Goal: Task Accomplishment & Management: Use online tool/utility

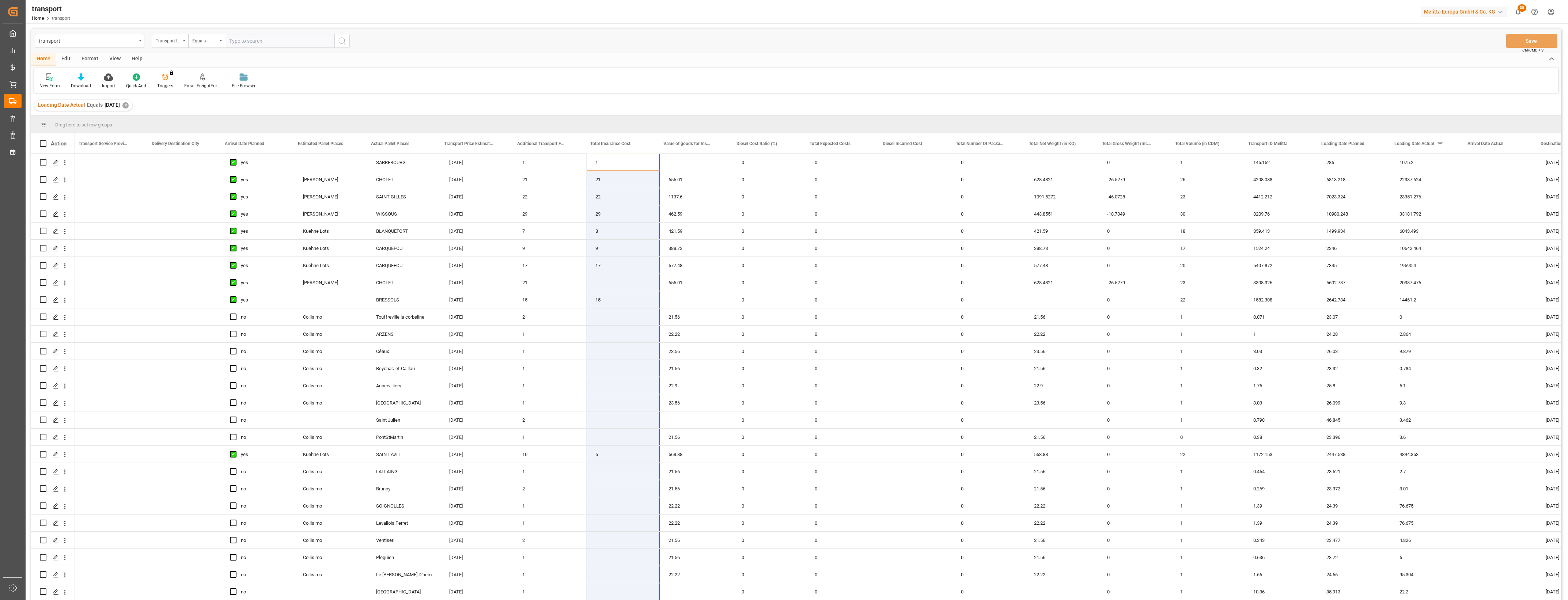
scroll to position [0, 224]
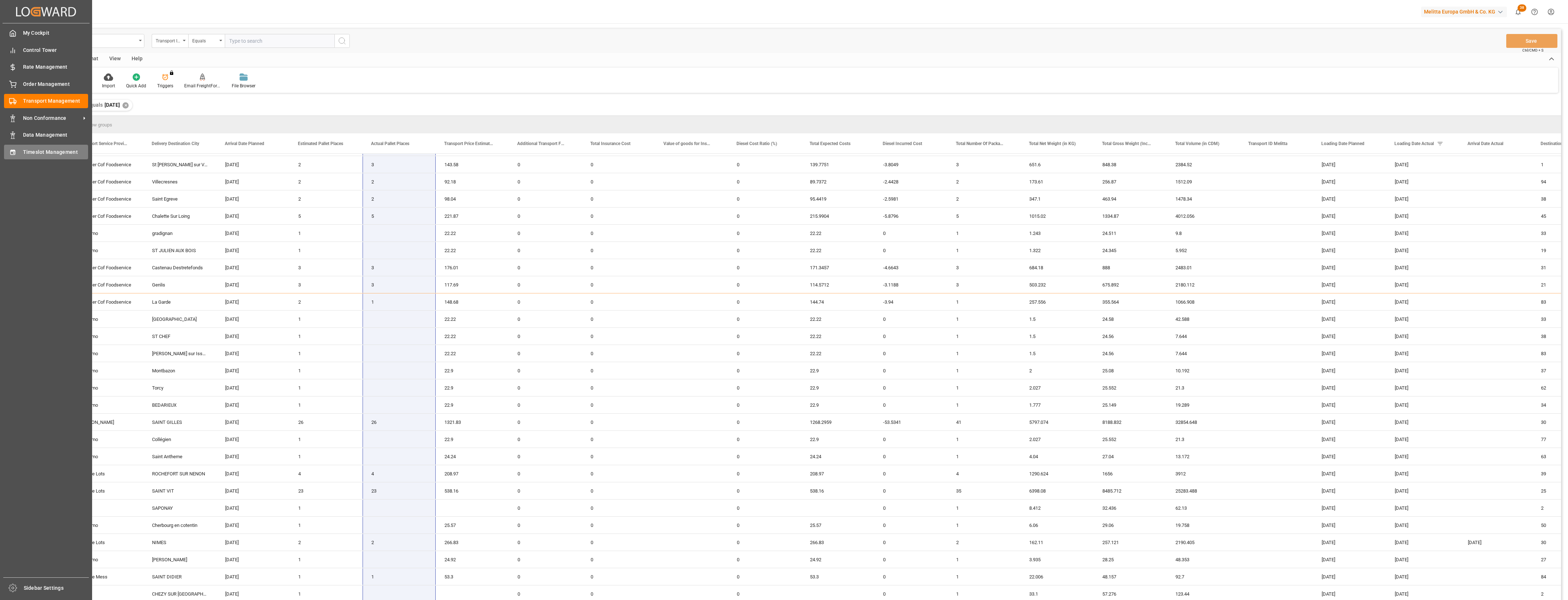
click at [17, 153] on div "Timeslot Management Timeslot Management" at bounding box center [46, 152] width 84 height 14
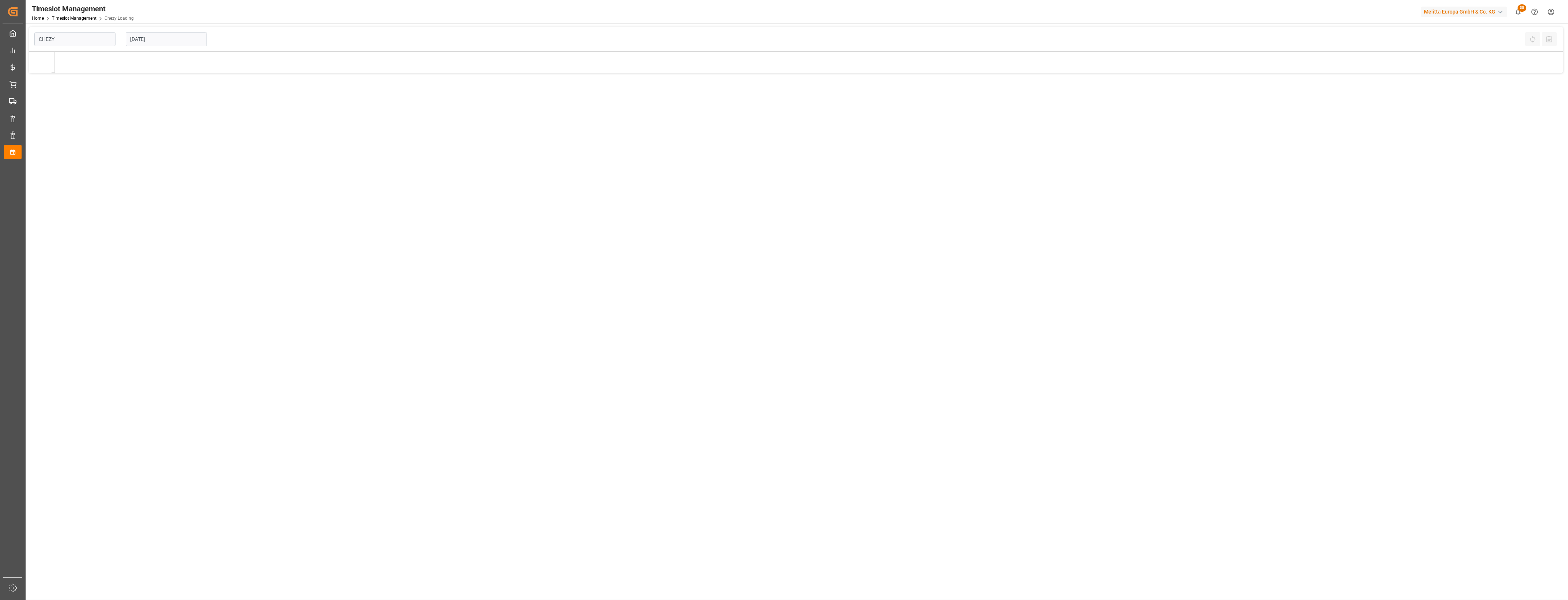
type input "Chezy Loading"
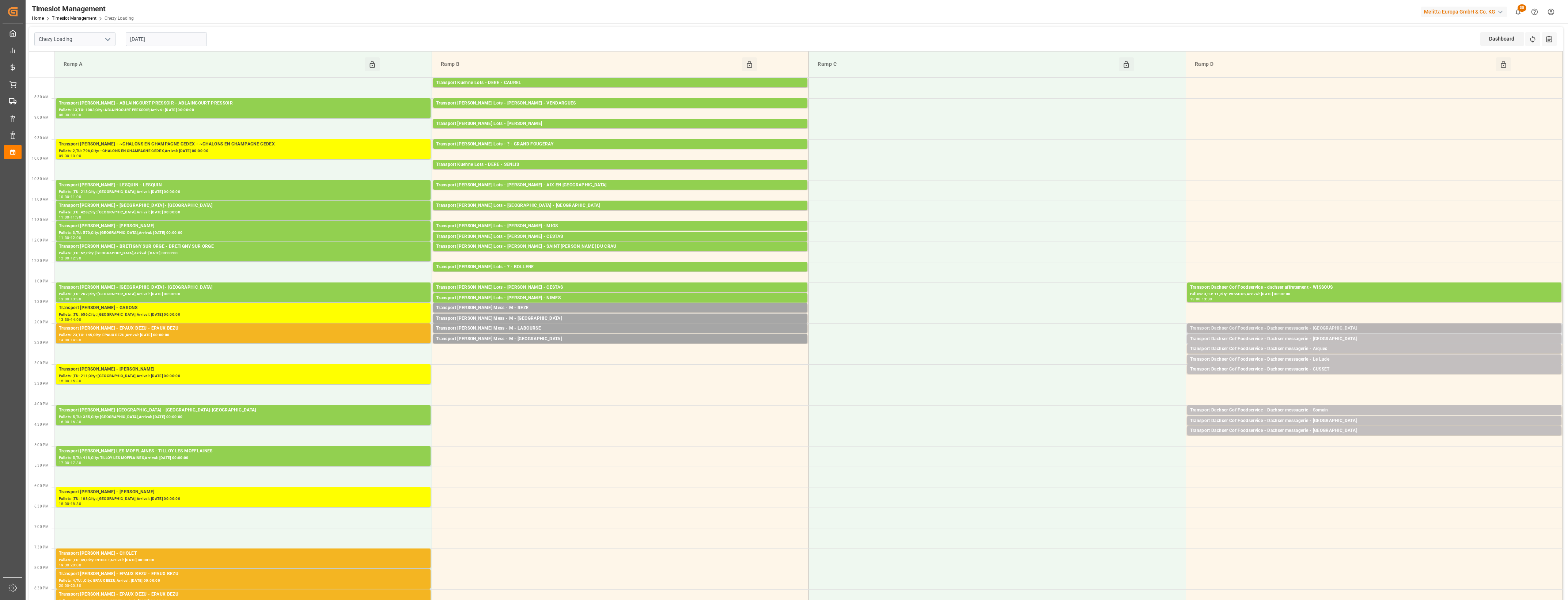
click at [1320, 326] on div "Transport Dachser Cof Foodservice - Dachser messagerie - [GEOGRAPHIC_DATA]" at bounding box center [1374, 329] width 368 height 7
click at [1113, 361] on button "Open" at bounding box center [1091, 361] width 51 height 9
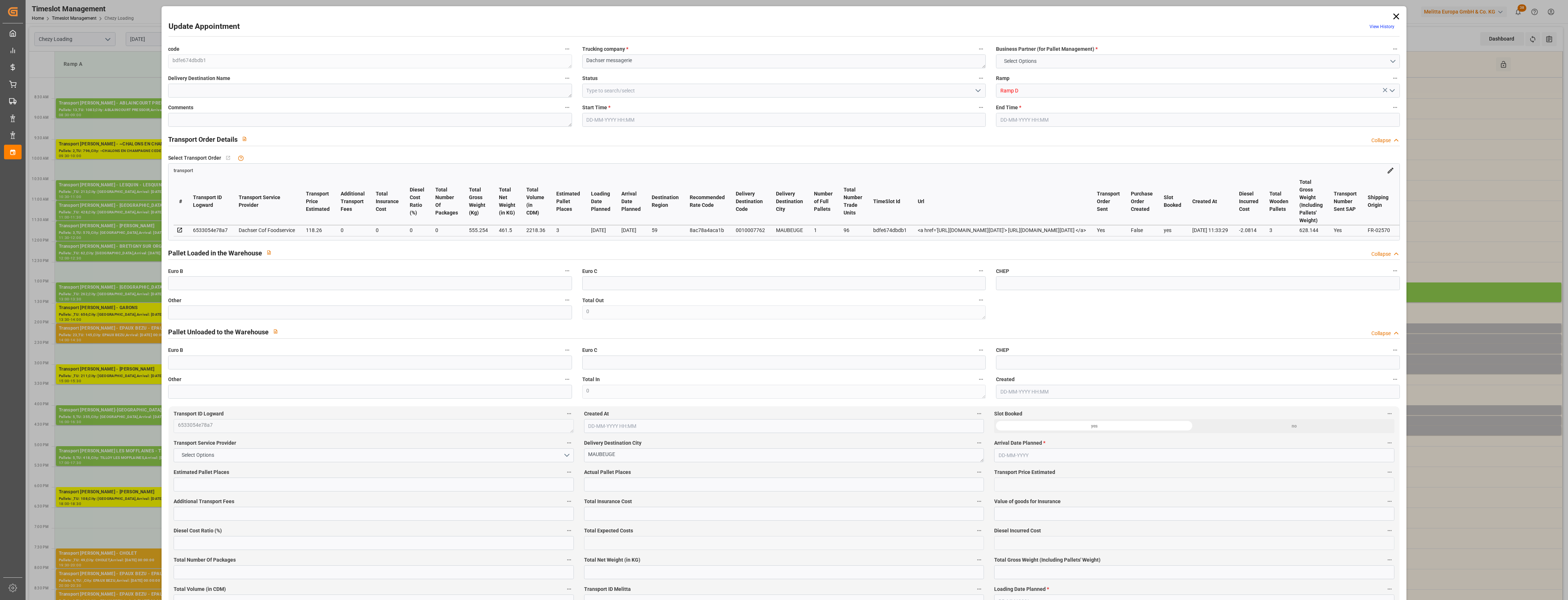
type input "3"
type input "118.26"
type input "0"
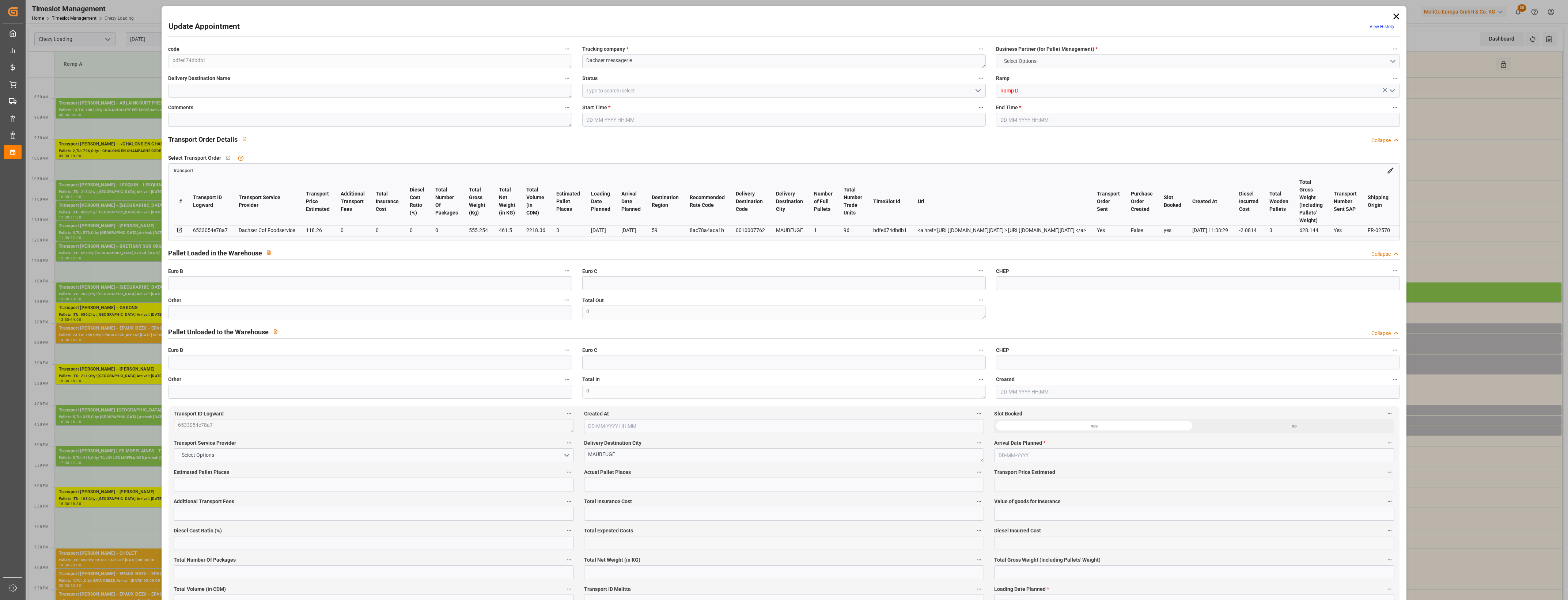
type input "116.1786"
type input "-2.0814"
type input "0"
type input "461.5"
type input "628.144"
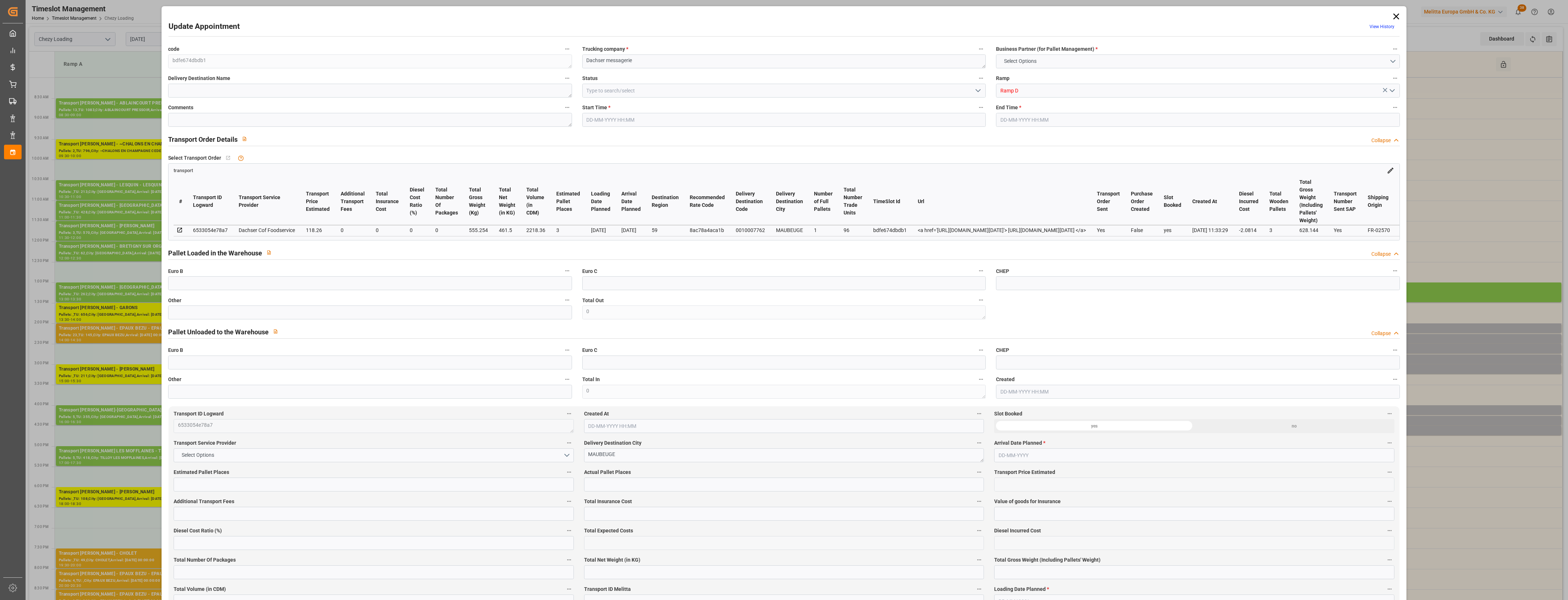
type input "2218.36"
type input "59"
type input "1"
type input "96"
type input "3"
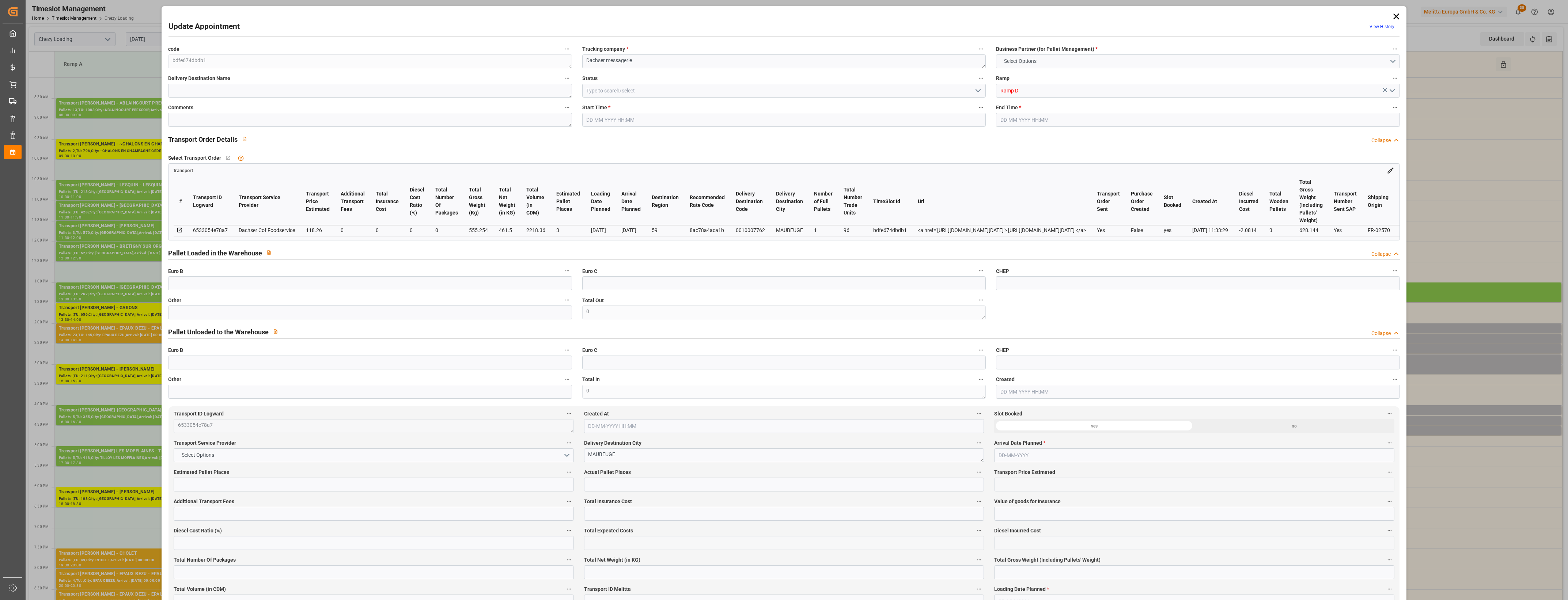
type input "101"
type input "555.254"
type input "0"
type input "4710.8598"
type input "0"
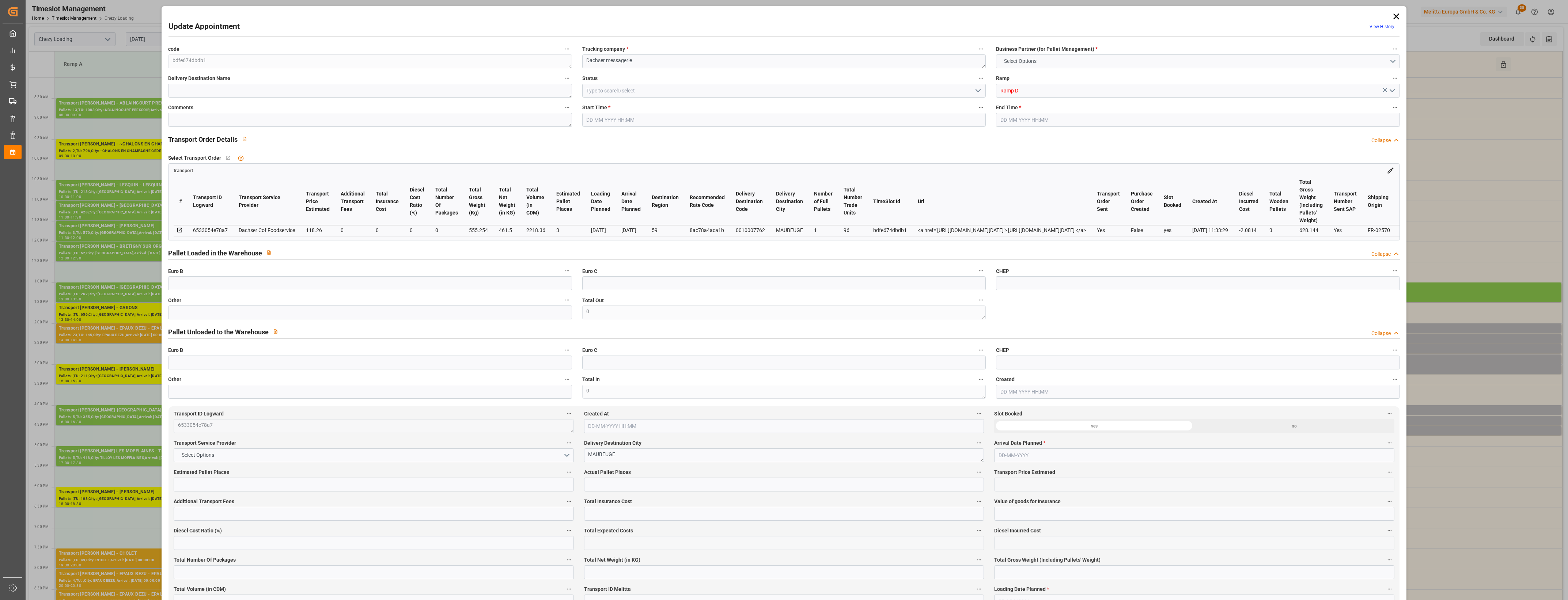
type input "0"
type input "21"
type input "35"
type input "[DATE] 14:00"
type input "[DATE] 14:15"
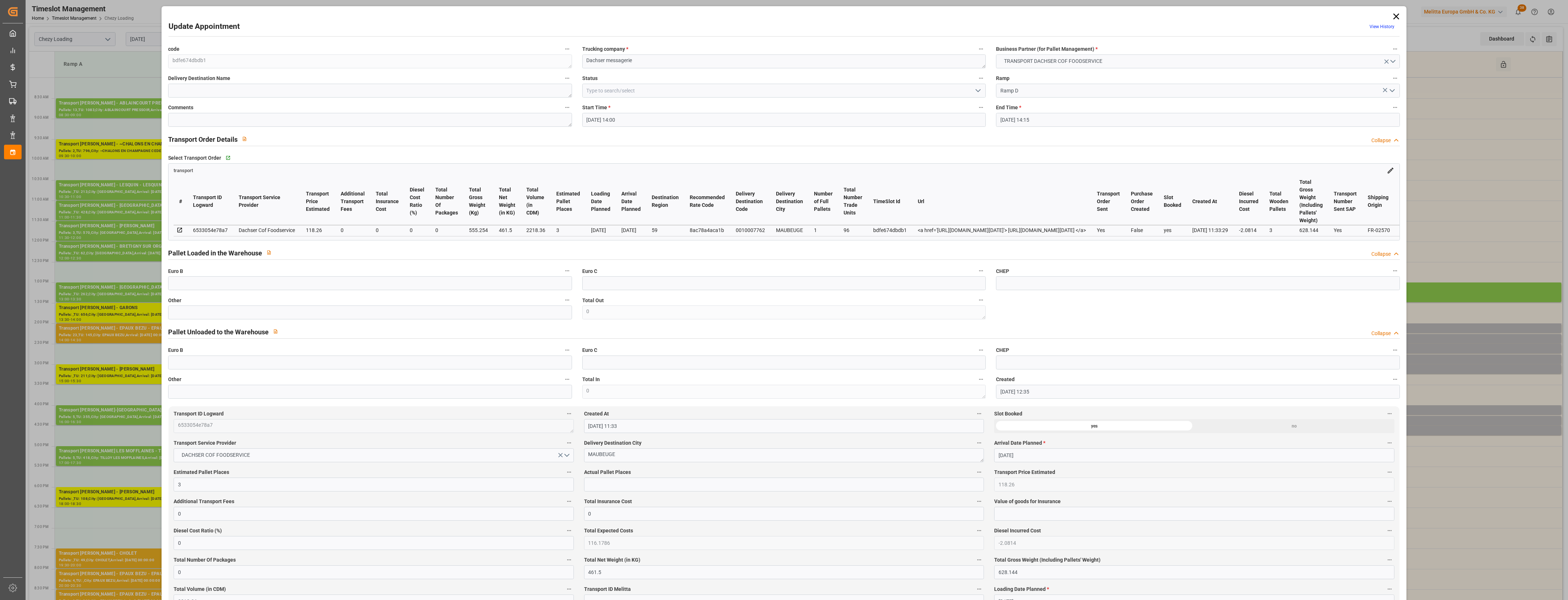
type input "[DATE] 12:35"
type input "[DATE] 11:33"
type input "[DATE]"
drag, startPoint x: 1396, startPoint y: 12, endPoint x: 1393, endPoint y: 56, distance: 44.1
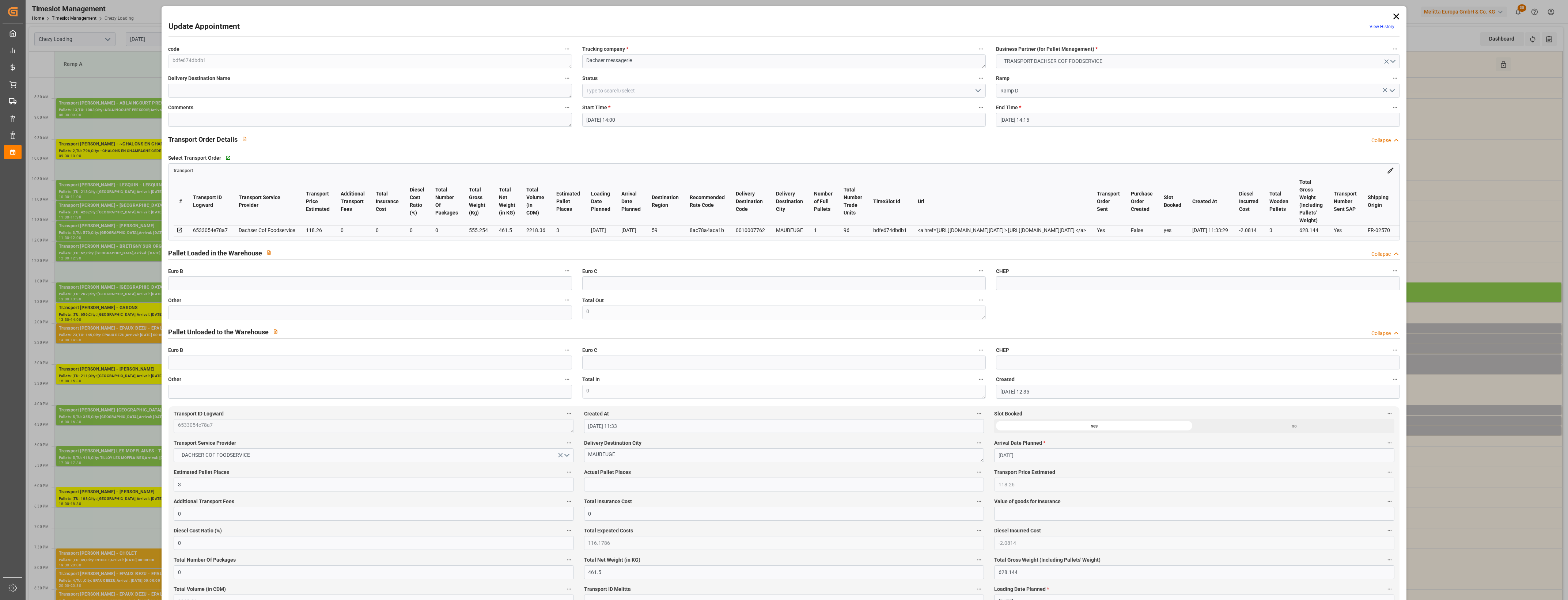
click at [1396, 12] on icon at bounding box center [1396, 16] width 10 height 10
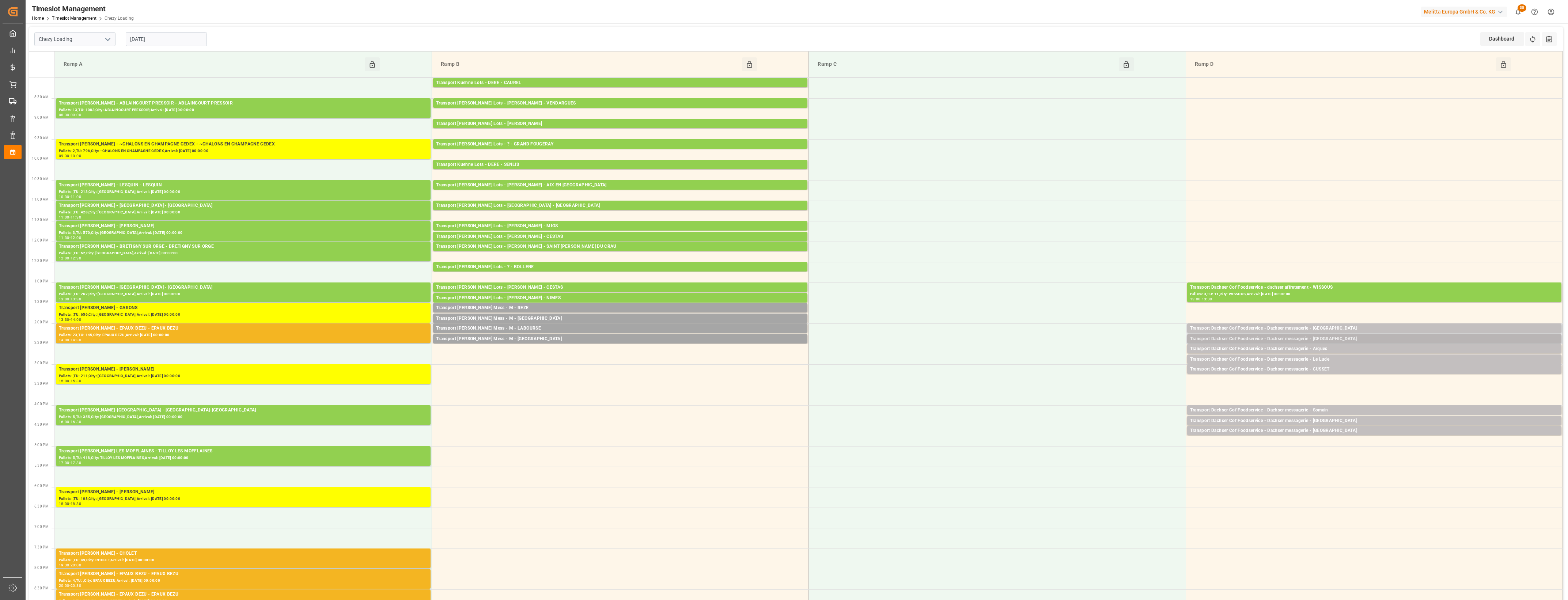
click at [1325, 338] on div "Transport Dachser Cof Foodservice - Dachser messagerie - [GEOGRAPHIC_DATA]" at bounding box center [1374, 339] width 368 height 7
click at [1111, 358] on button "Open" at bounding box center [1091, 361] width 51 height 9
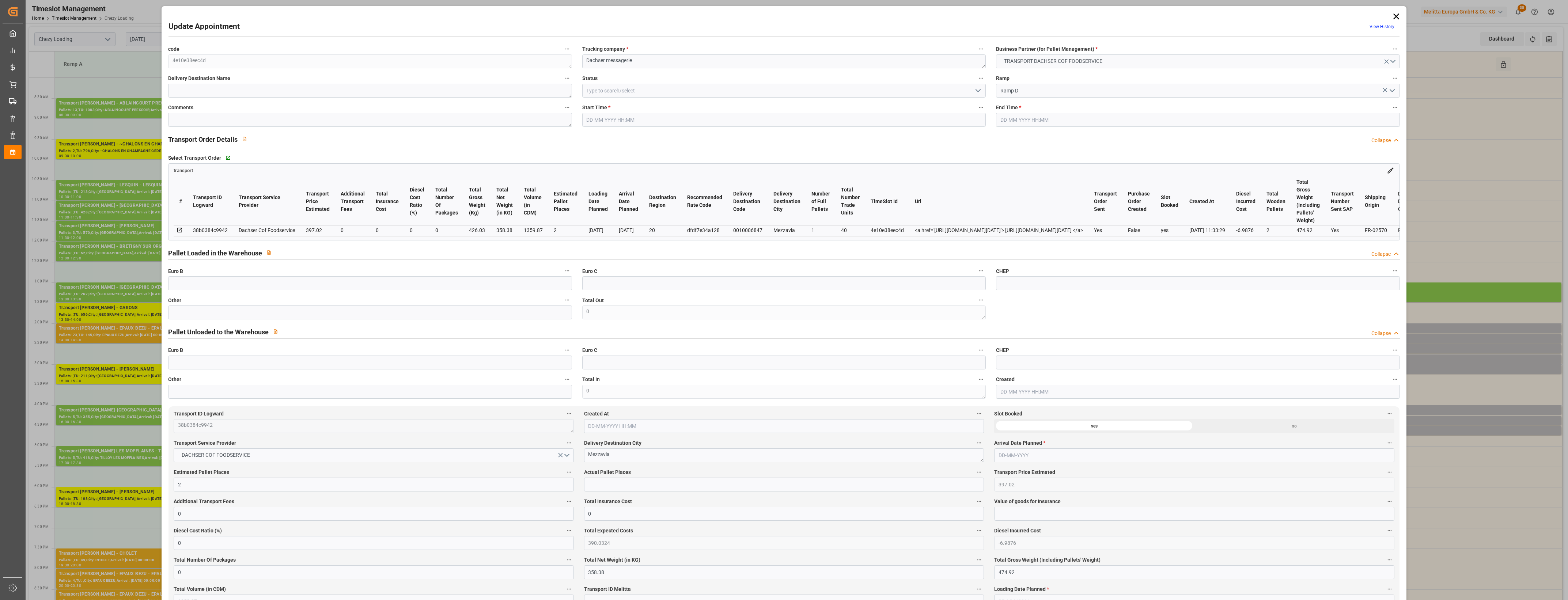
type input "[DATE] 14:15"
type input "[DATE] 14:30"
type input "[DATE] 12:35"
type input "[DATE] 11:33"
type input "[DATE]"
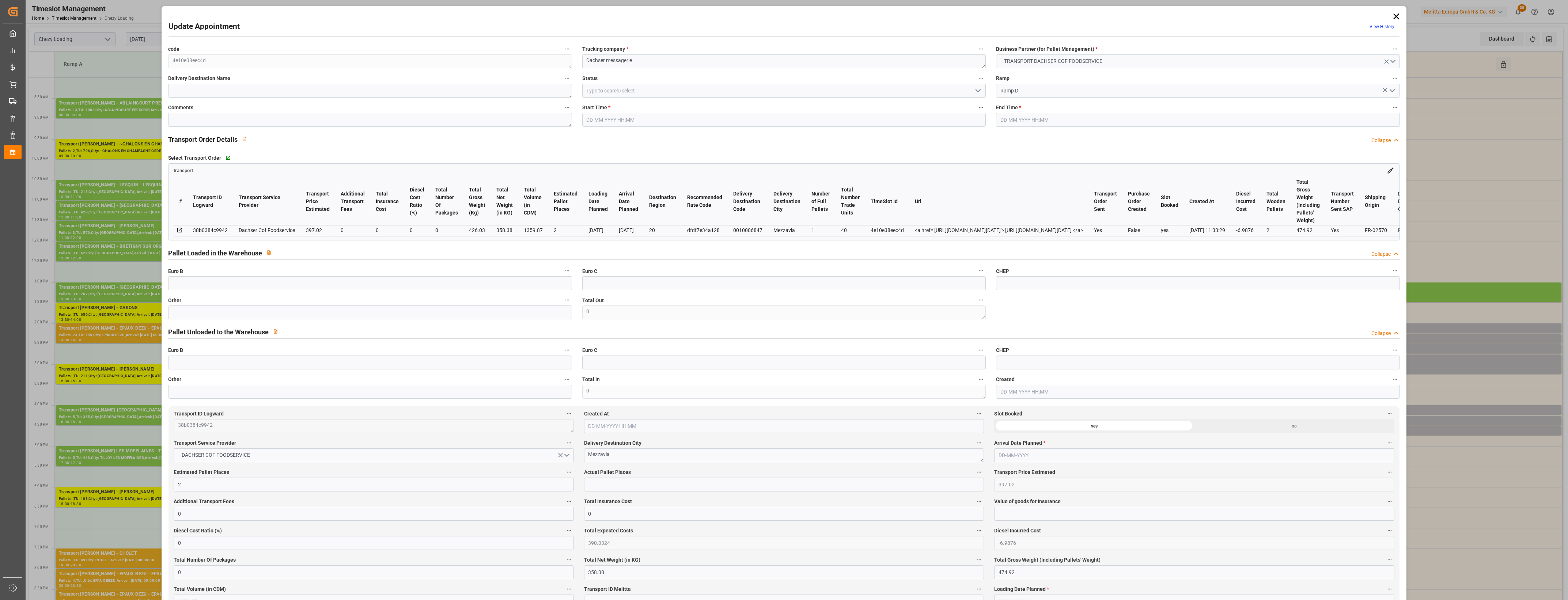
type input "[DATE]"
click at [1393, 19] on icon at bounding box center [1396, 16] width 10 height 10
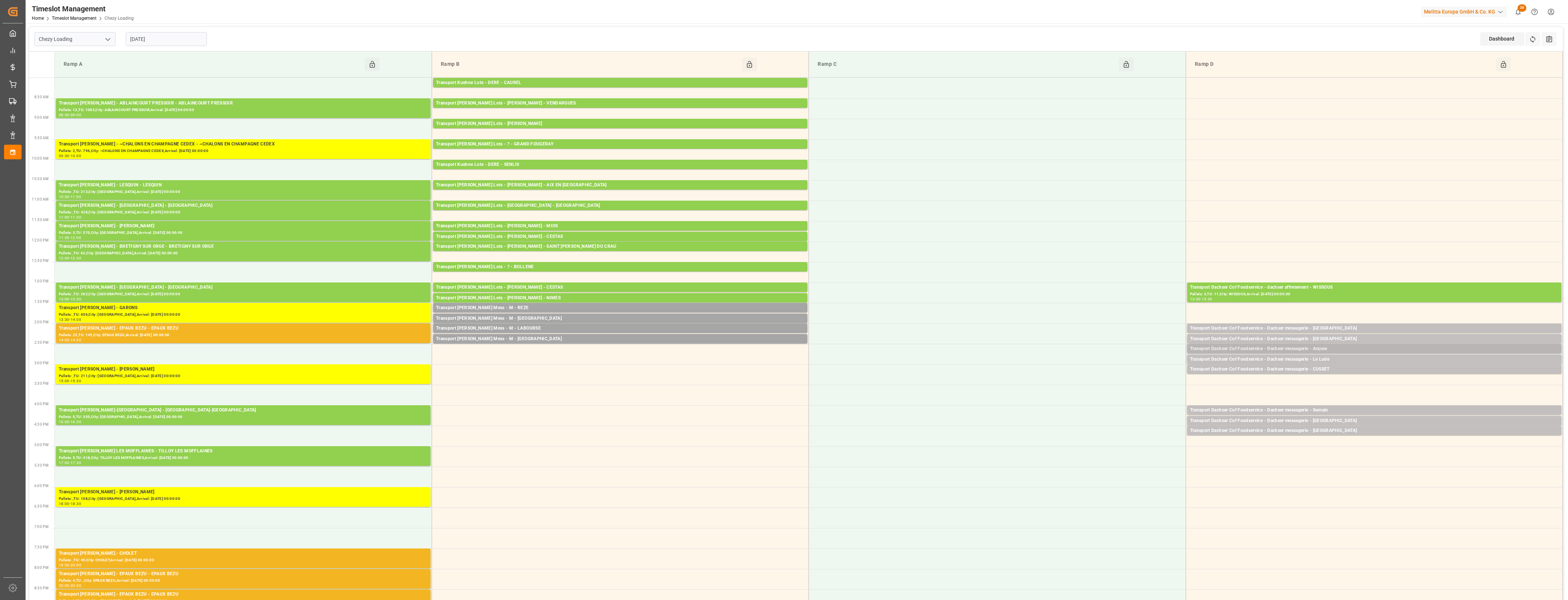
click at [1343, 351] on div "Transport Dachser Cof Foodservice - Dachser messagerie - Arques" at bounding box center [1374, 349] width 368 height 7
click at [1108, 380] on button "Open" at bounding box center [1091, 382] width 51 height 9
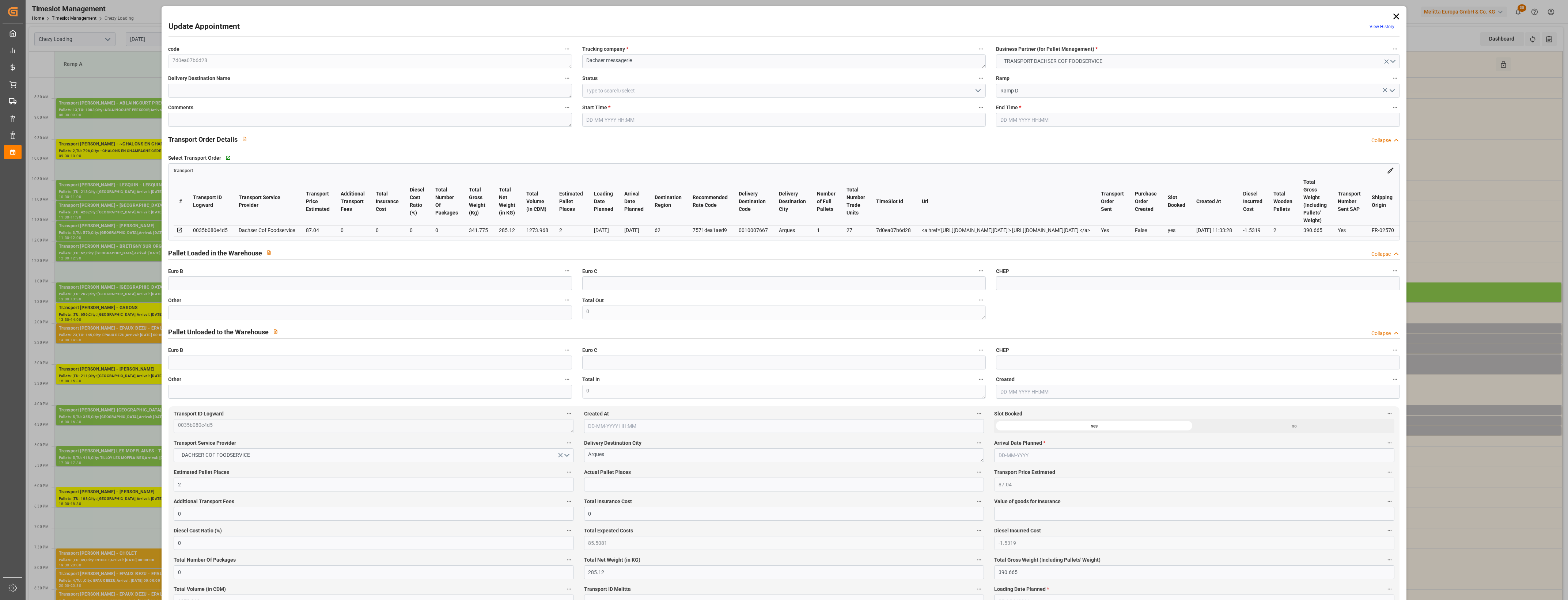
type input "[DATE] 14:30"
type input "[DATE] 14:45"
type input "[DATE] 12:36"
type input "[DATE] 11:33"
type input "[DATE]"
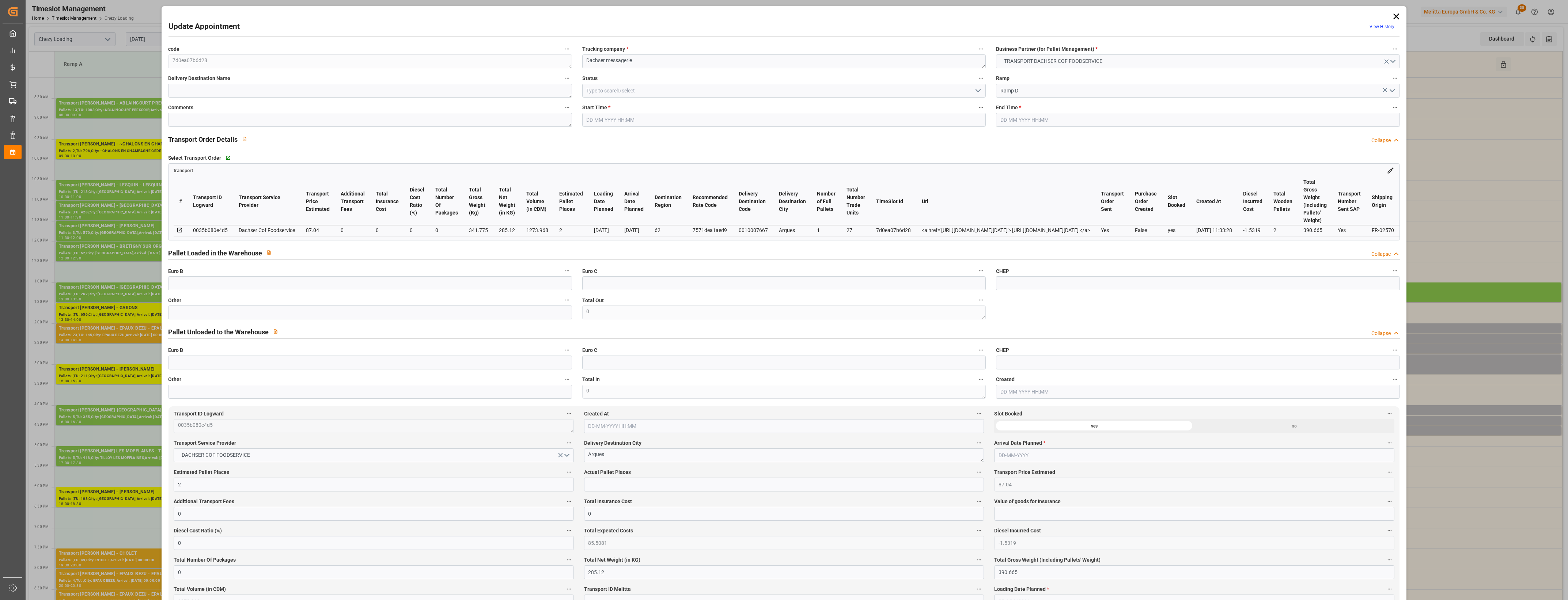
type input "[DATE]"
click at [1395, 15] on icon at bounding box center [1396, 16] width 6 height 6
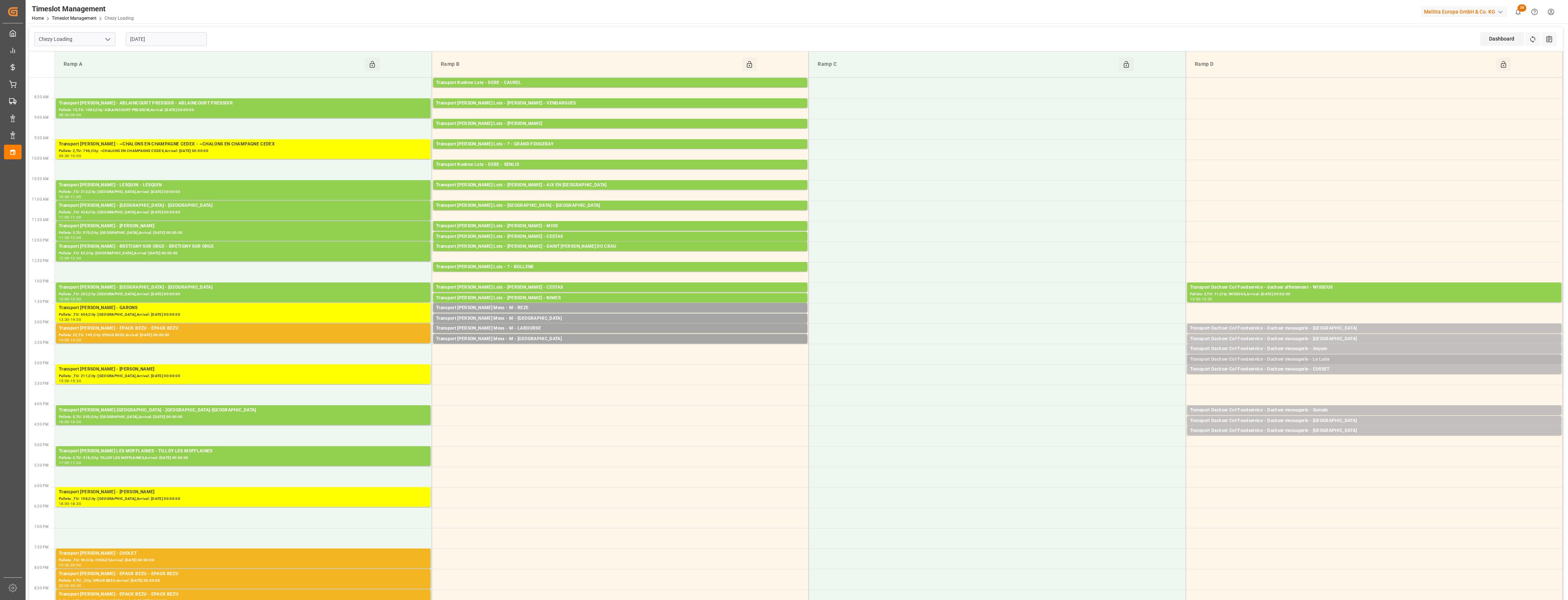
click at [1328, 358] on div "Transport Dachser Cof Foodservice - Dachser messagerie - Le Lude" at bounding box center [1374, 360] width 368 height 7
click at [1099, 382] on button "Open" at bounding box center [1091, 382] width 51 height 9
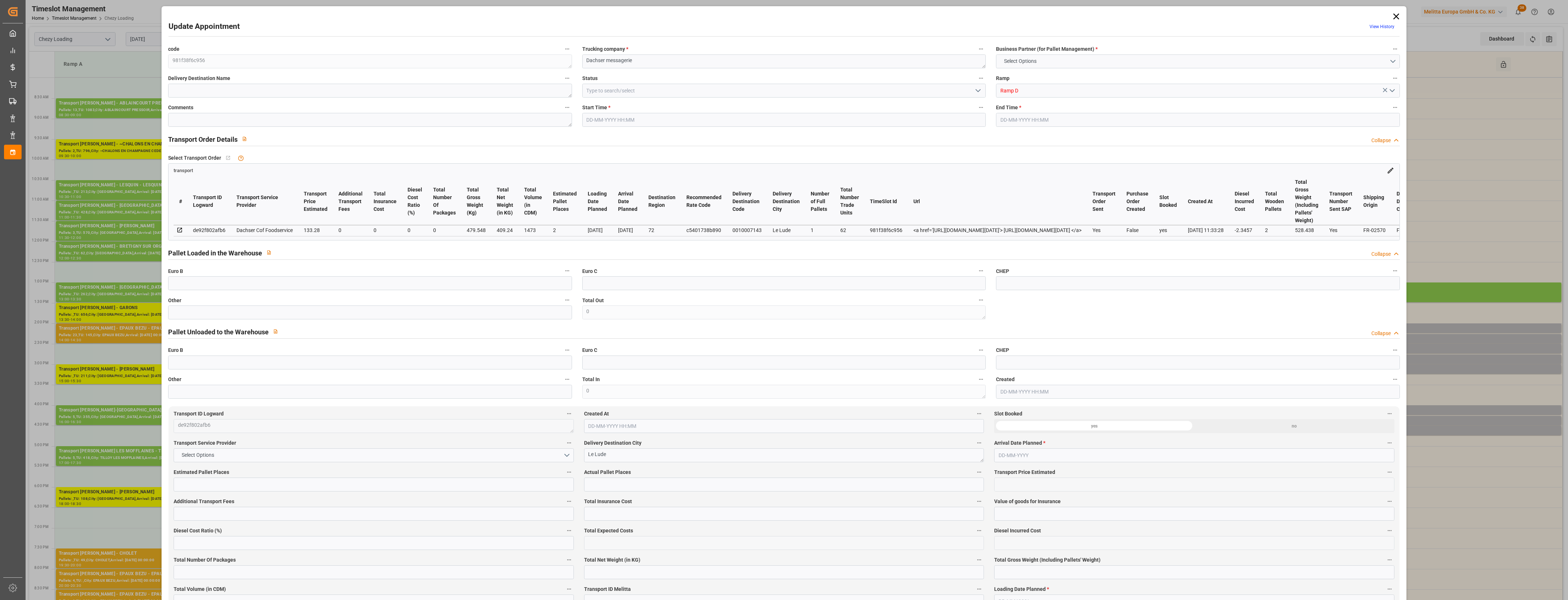
type input "2"
type input "133.28"
type input "0"
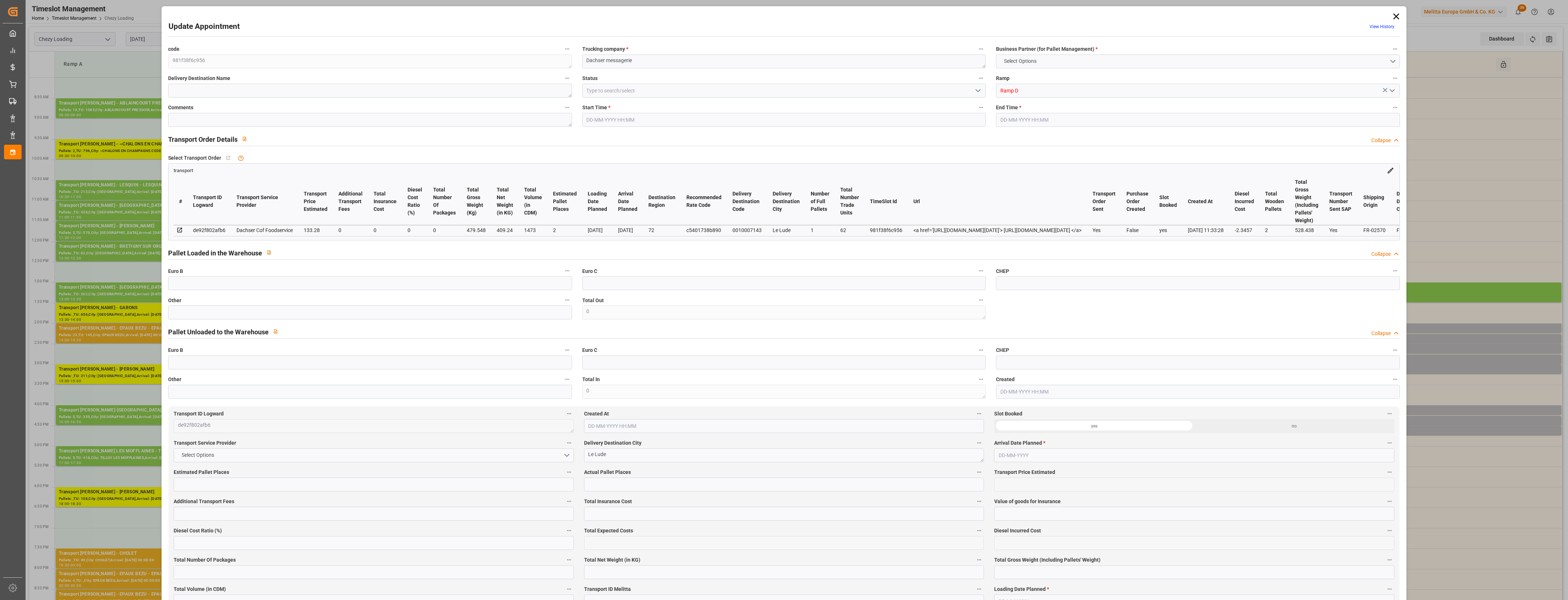
type input "130.9343"
type input "-2.3457"
type input "0"
type input "409.24"
type input "528.438"
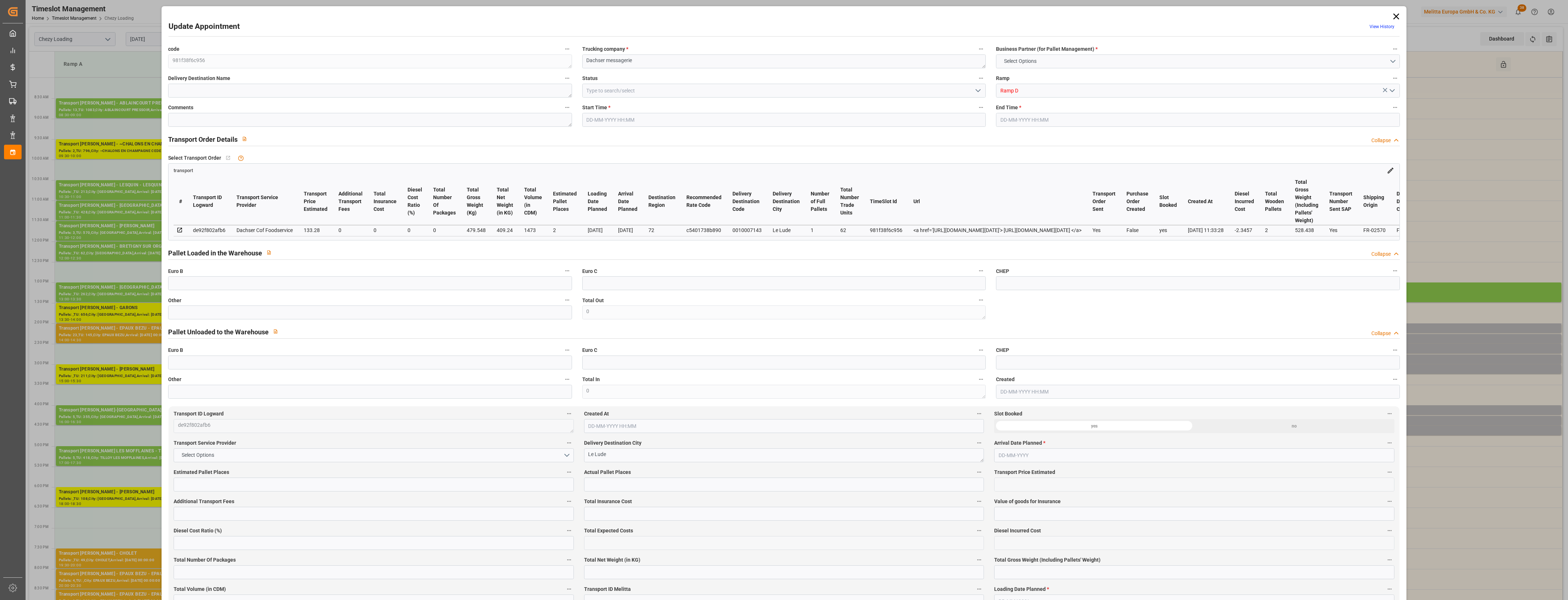
type input "1473"
type input "72"
type input "1"
type input "62"
type input "2"
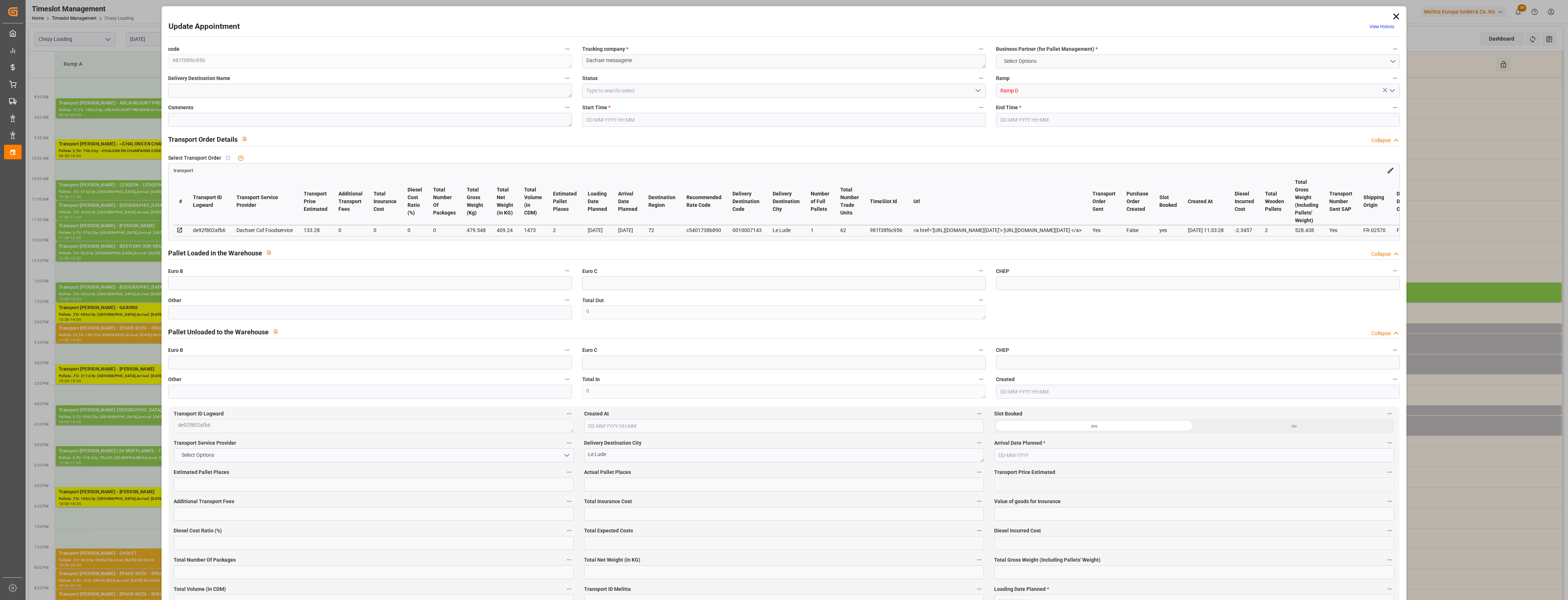
type input "101"
type input "479.548"
type input "0"
type input "4710.8598"
type input "0"
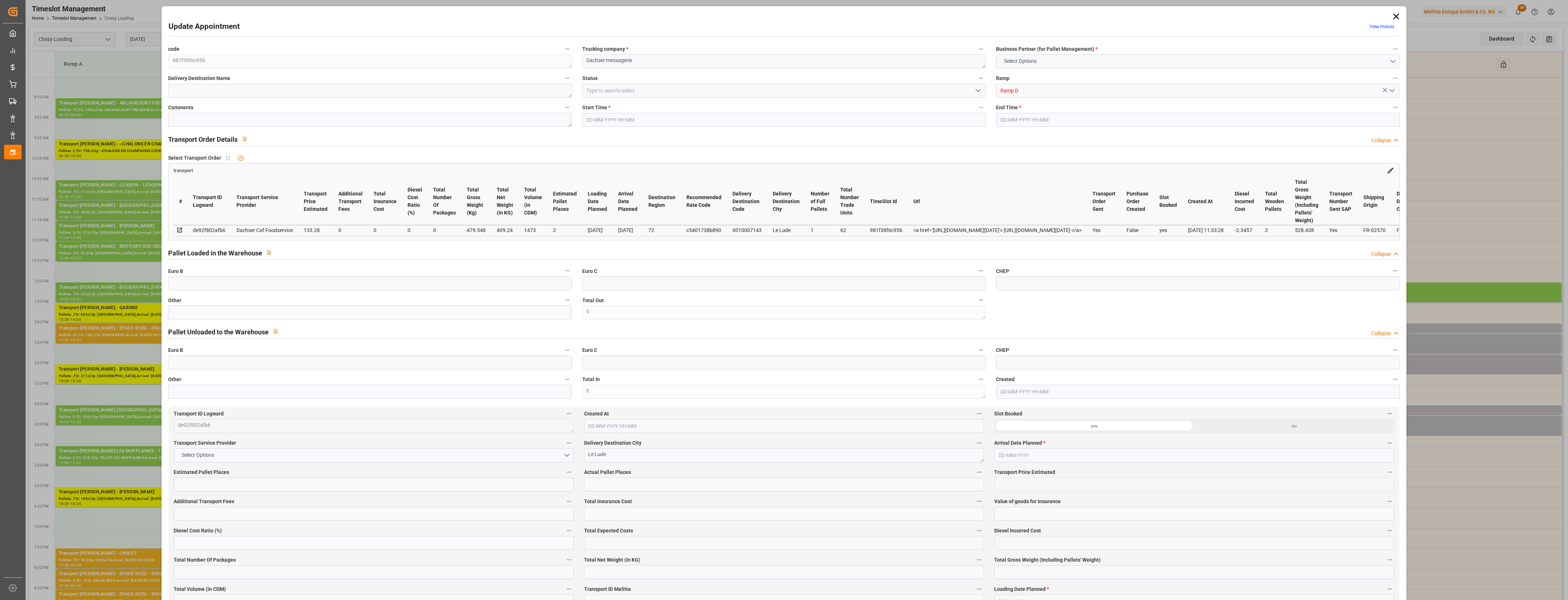
type input "0"
type input "21"
type input "35"
type input "[DATE] 14:45"
type input "[DATE] 15:00"
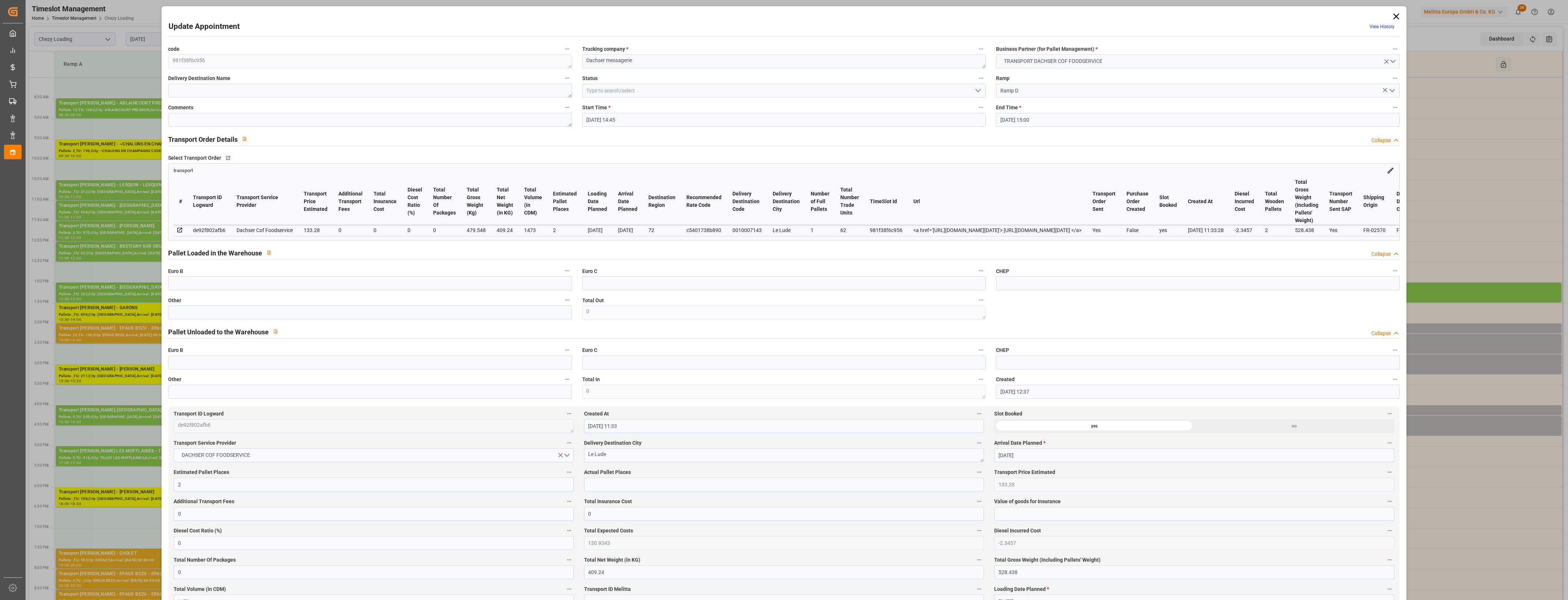
type input "[DATE] 12:37"
type input "[DATE] 11:33"
type input "[DATE]"
click at [1395, 17] on icon at bounding box center [1396, 16] width 6 height 6
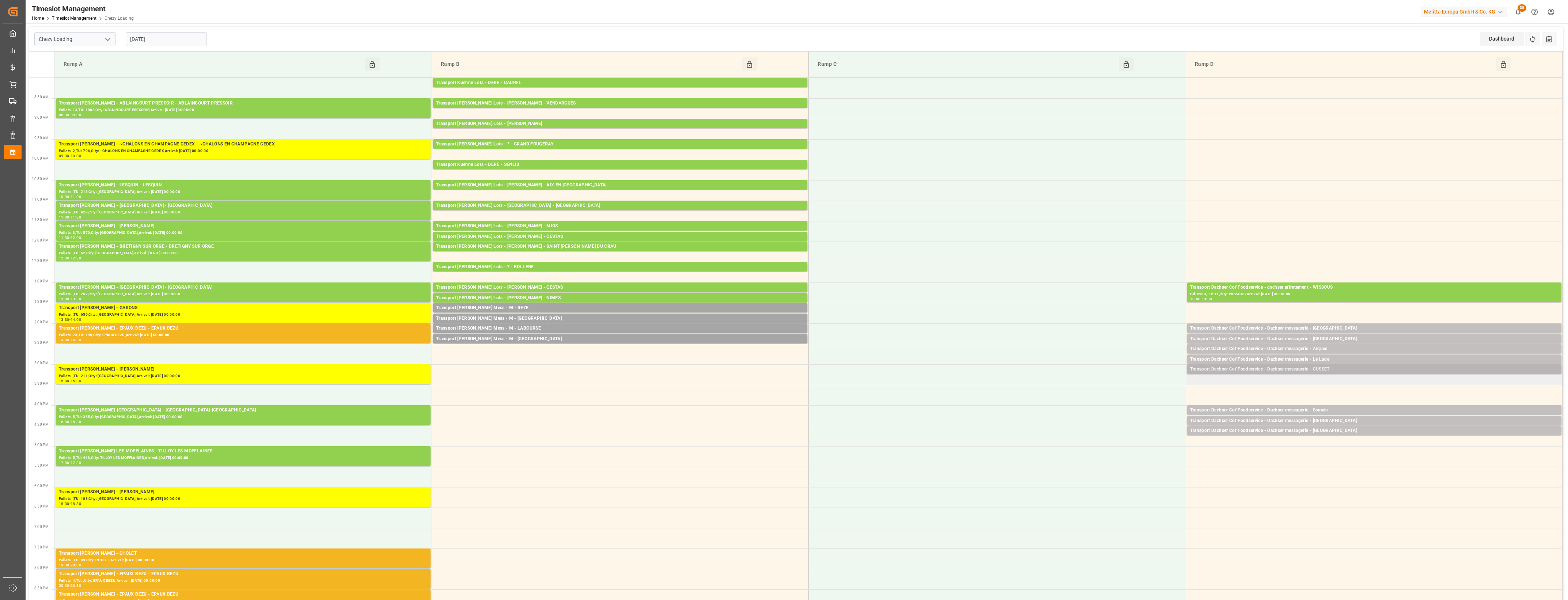
click at [1349, 369] on div "Transport Dachser Cof Foodservice - Dachser messagerie - CUSSET" at bounding box center [1374, 369] width 368 height 7
click at [1099, 404] on button "Open" at bounding box center [1091, 402] width 51 height 9
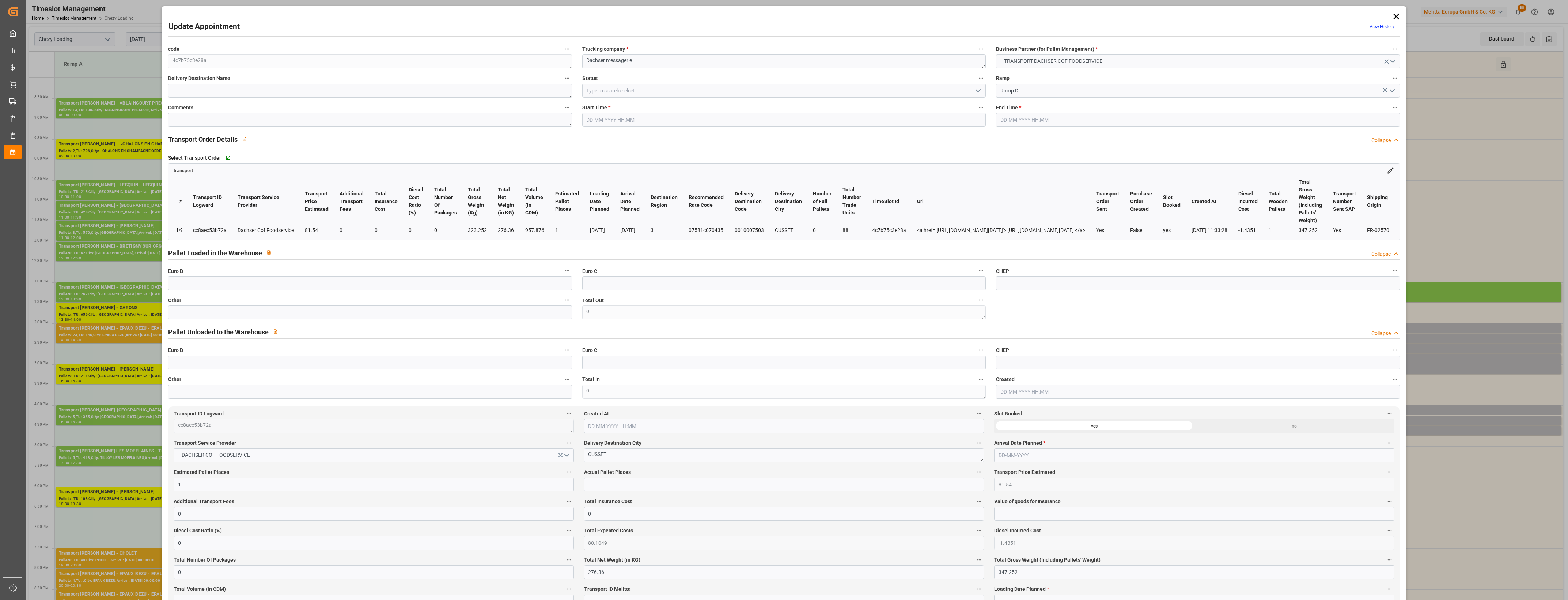
type input "[DATE] 15:00"
type input "[DATE] 15:15"
type input "[DATE] 12:37"
type input "[DATE] 11:33"
type input "[DATE]"
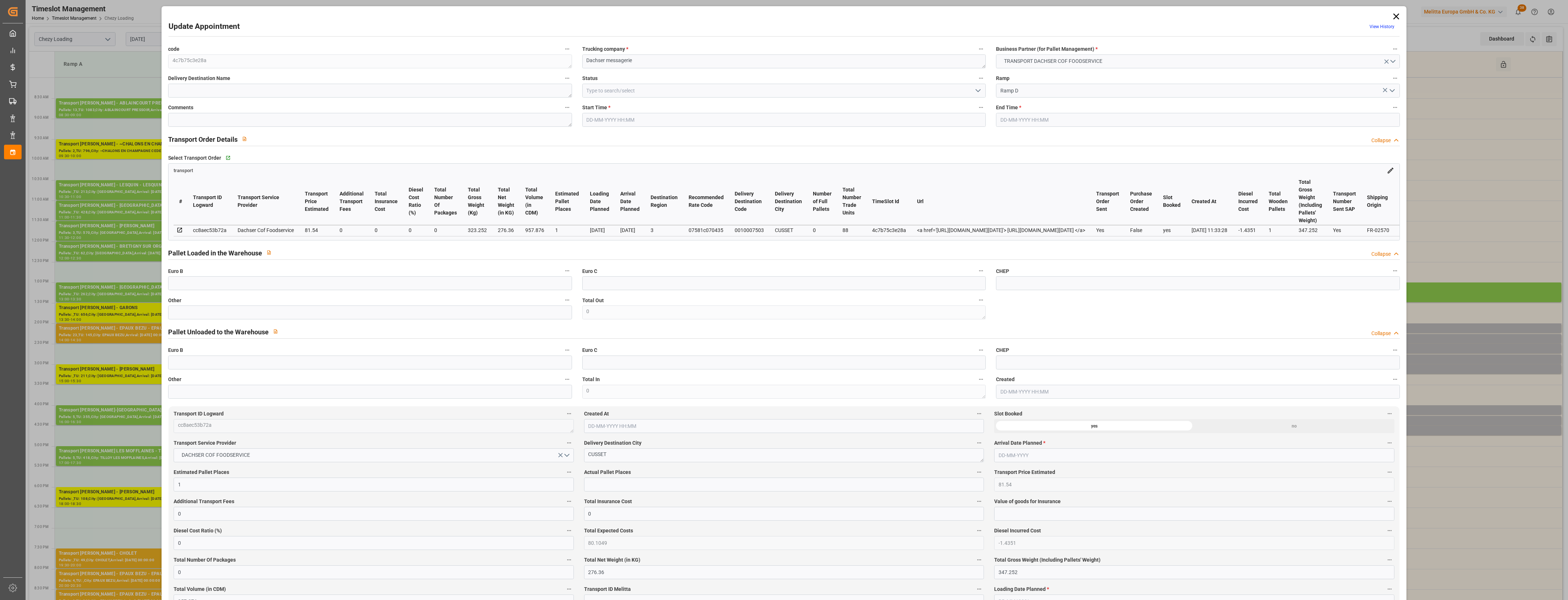
type input "[DATE]"
click at [1399, 13] on icon at bounding box center [1396, 16] width 10 height 10
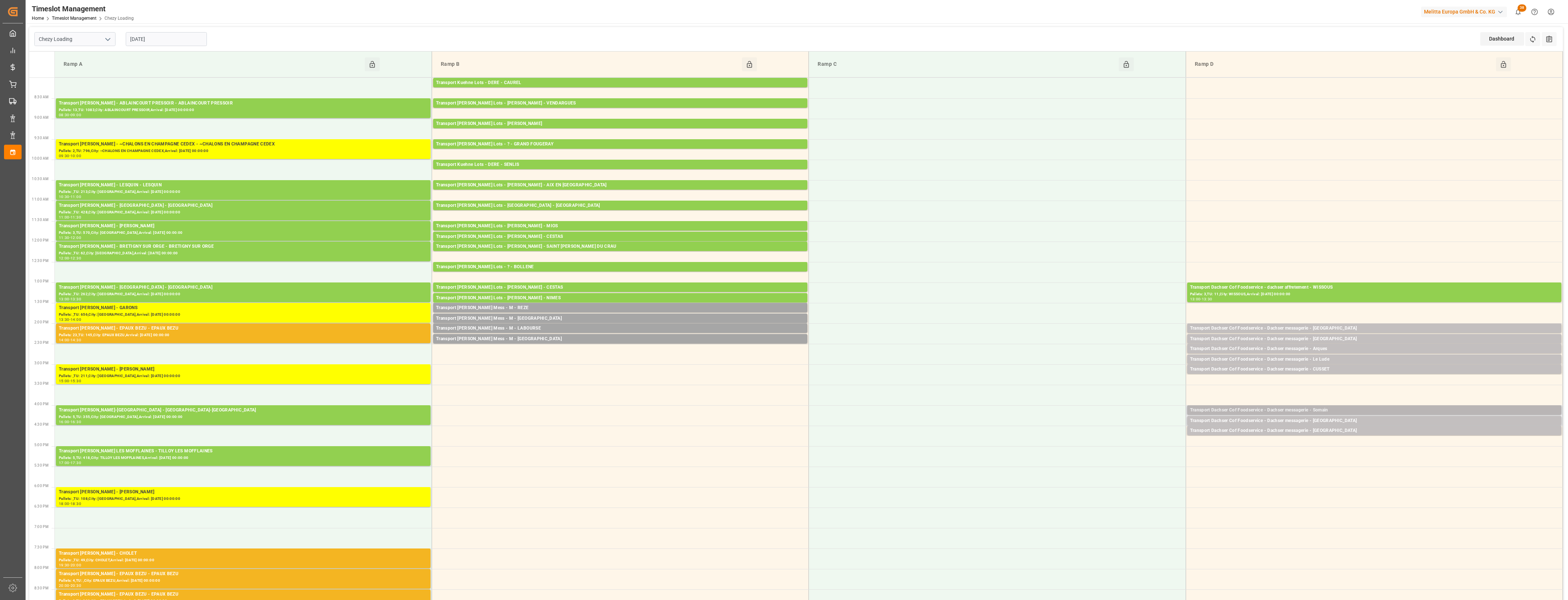
click at [1326, 410] on div "Transport Dachser Cof Foodservice - Dachser messagerie - Somain" at bounding box center [1374, 410] width 368 height 7
click at [1111, 446] on button "Open" at bounding box center [1091, 443] width 51 height 9
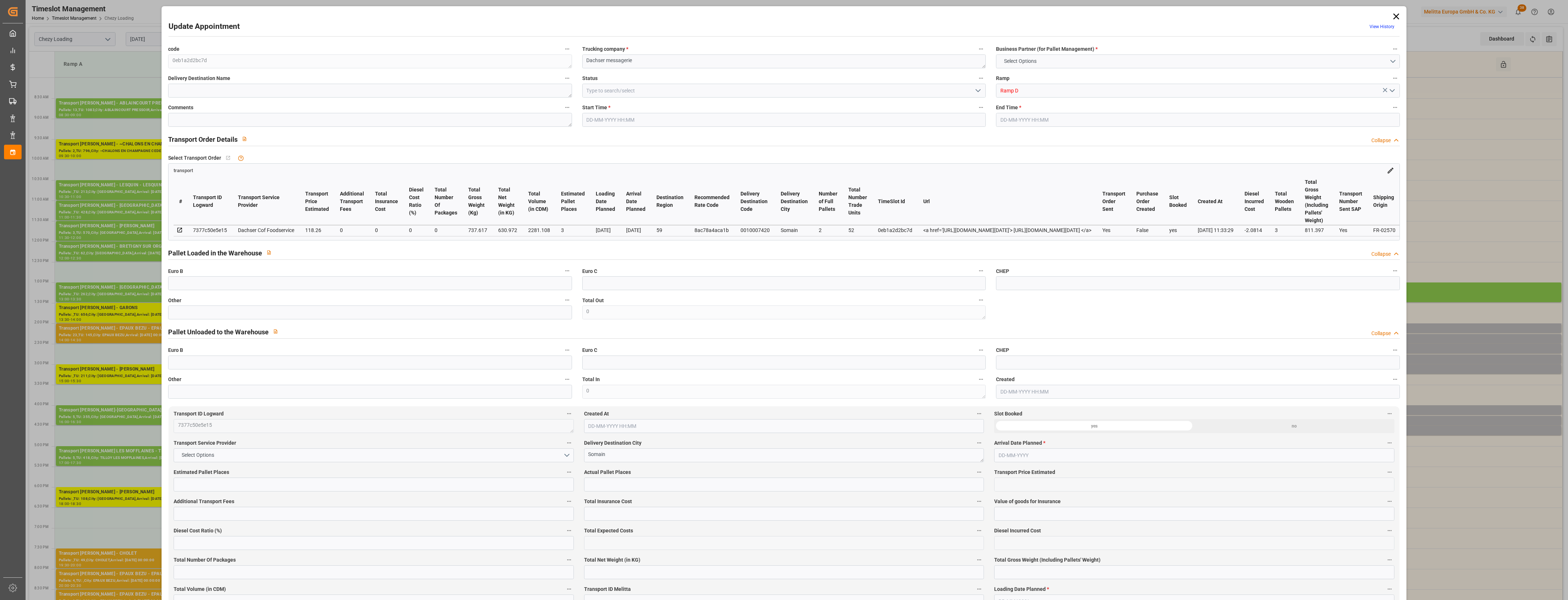
type input "3"
type input "118.26"
type input "0"
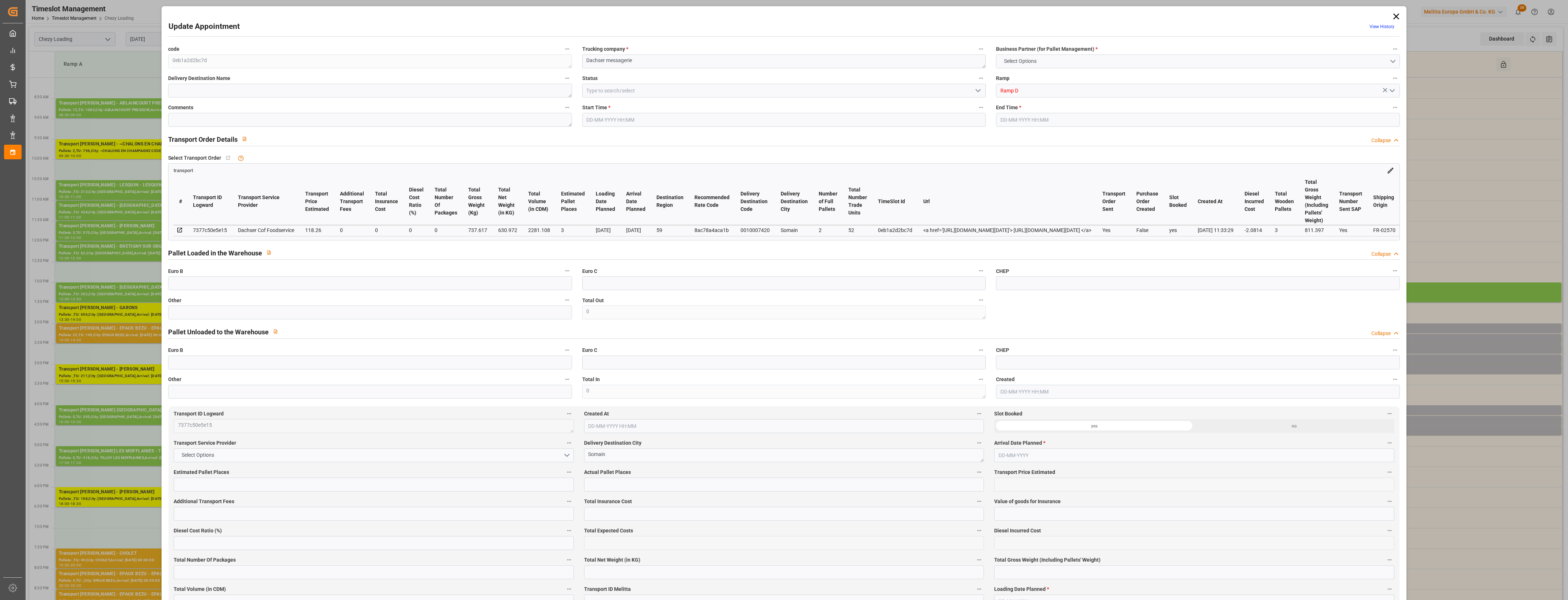
type input "116.1786"
type input "-2.0814"
type input "0"
type input "630.972"
type input "811.397"
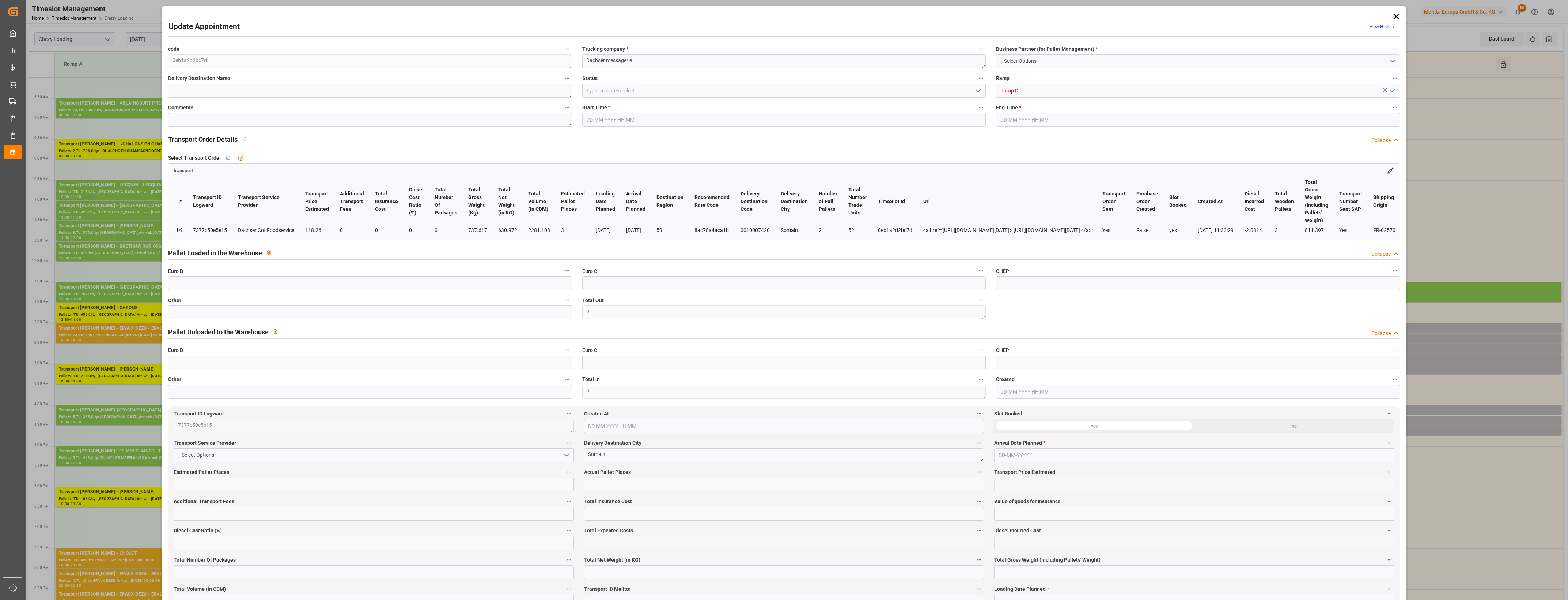
type input "2281.108"
type input "59"
type input "2"
type input "52"
type input "3"
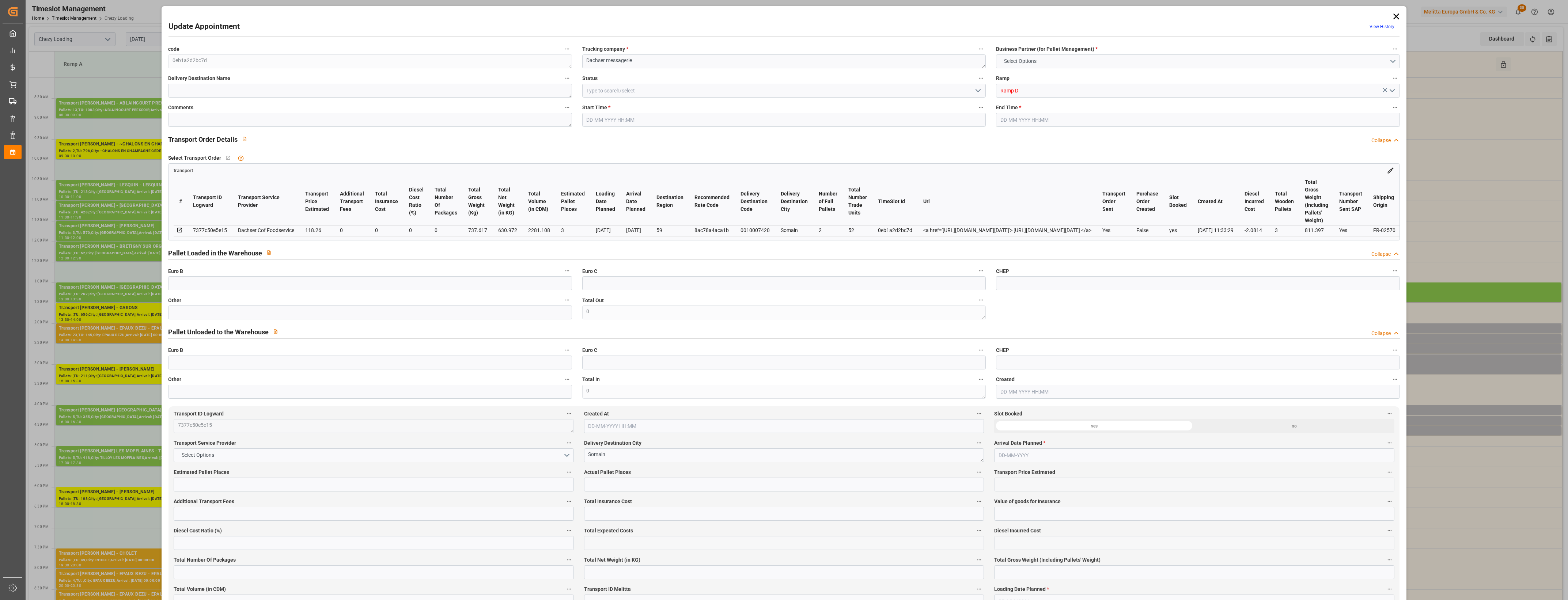
type input "101"
type input "737.617"
type input "0"
type input "4710.8598"
type input "0"
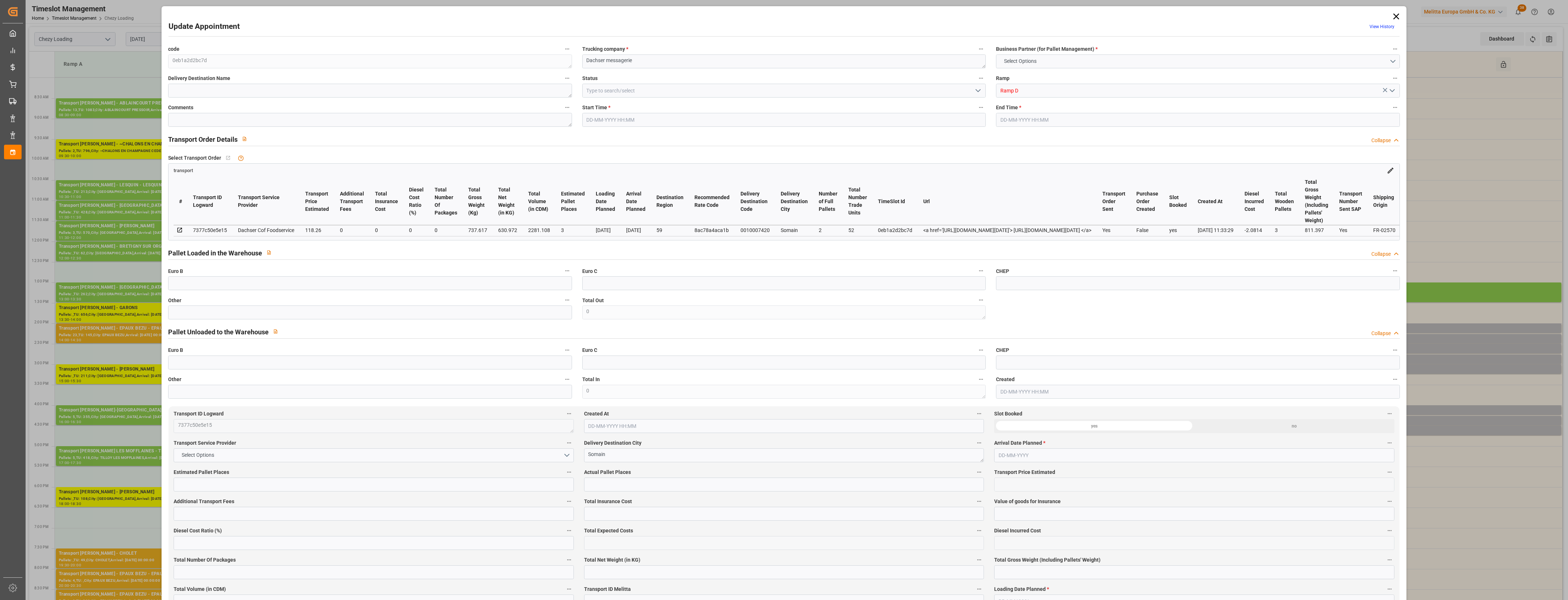
type input "0"
type input "21"
type input "35"
type input "[DATE] 16:00"
type input "[DATE] 16:15"
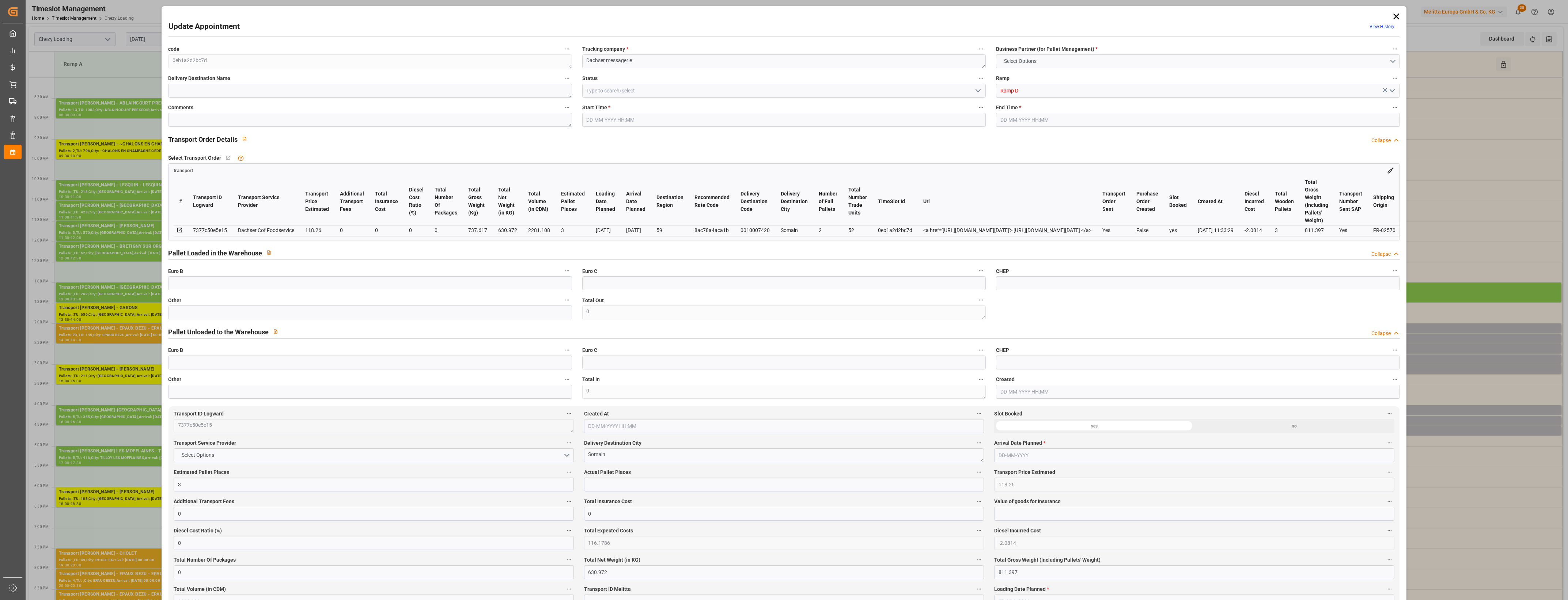
type input "[DATE] 12:40"
type input "[DATE] 11:33"
type input "[DATE]"
drag, startPoint x: 1397, startPoint y: 14, endPoint x: 1393, endPoint y: 32, distance: 18.4
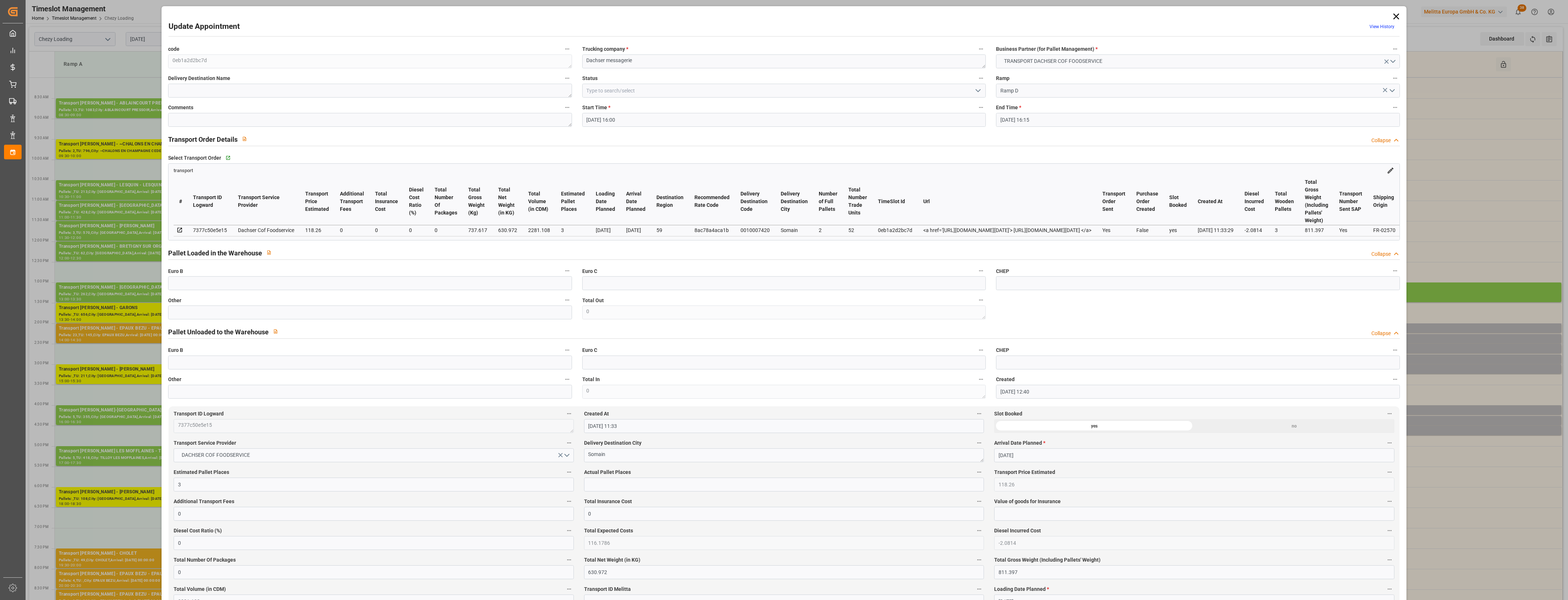
click at [1396, 14] on icon at bounding box center [1396, 16] width 10 height 10
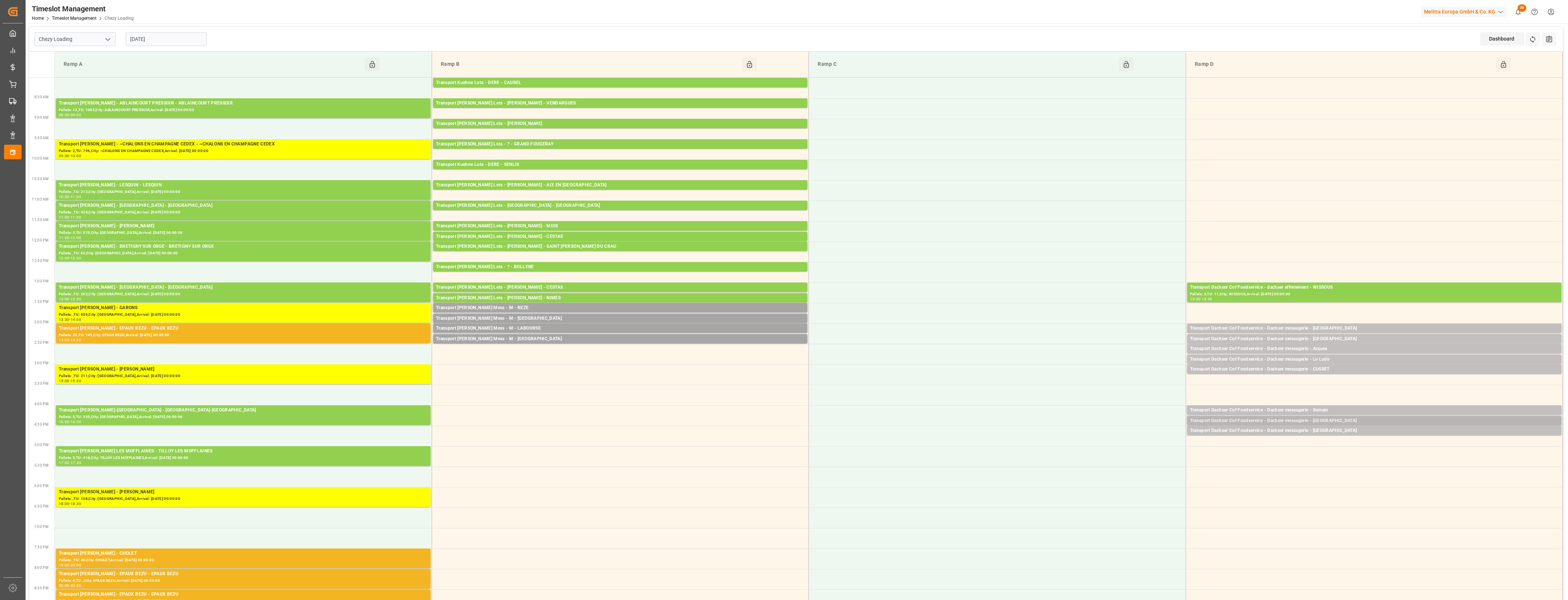
click at [1374, 421] on div "Transport Dachser Cof Foodservice - Dachser messagerie - [GEOGRAPHIC_DATA]" at bounding box center [1374, 421] width 368 height 7
click at [1116, 444] on button "Open" at bounding box center [1091, 443] width 51 height 9
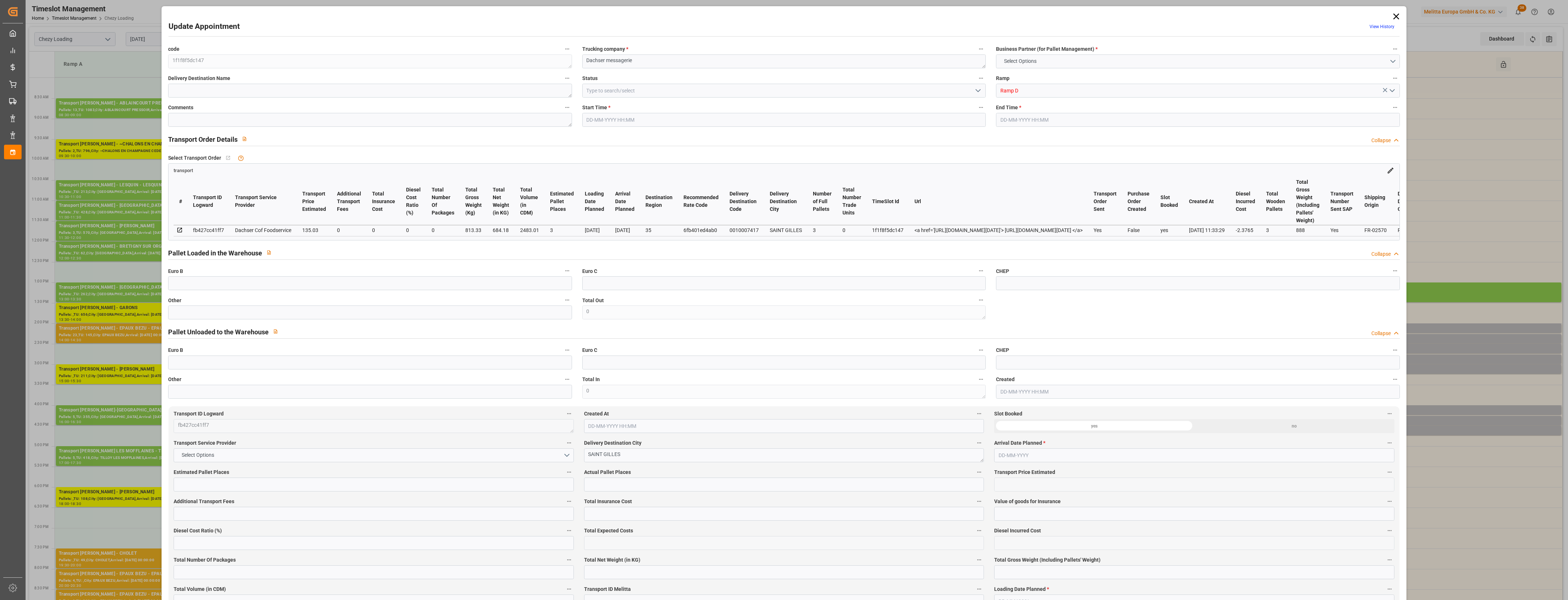
type input "3"
type input "135.03"
type input "0"
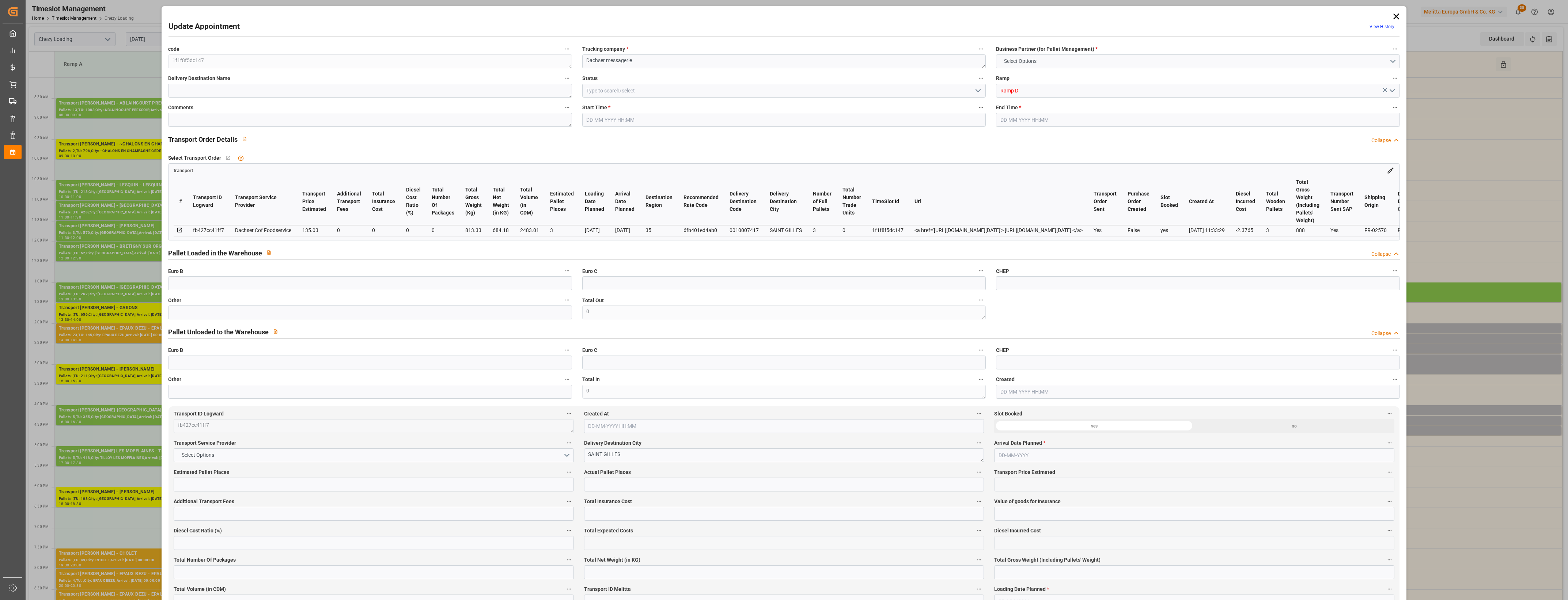
type input "132.6535"
type input "-2.3765"
type input "0"
type input "684.18"
type input "888"
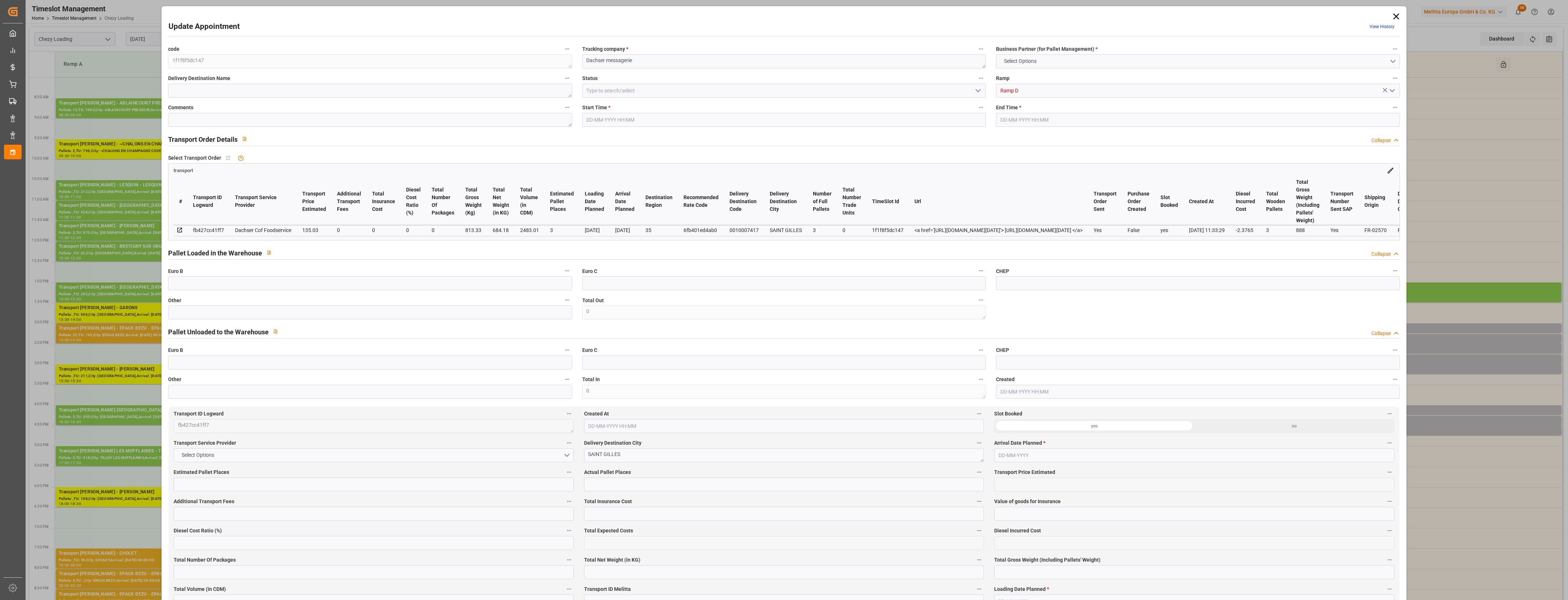
type input "2483.01"
type input "35"
type input "3"
type input "0"
type input "3"
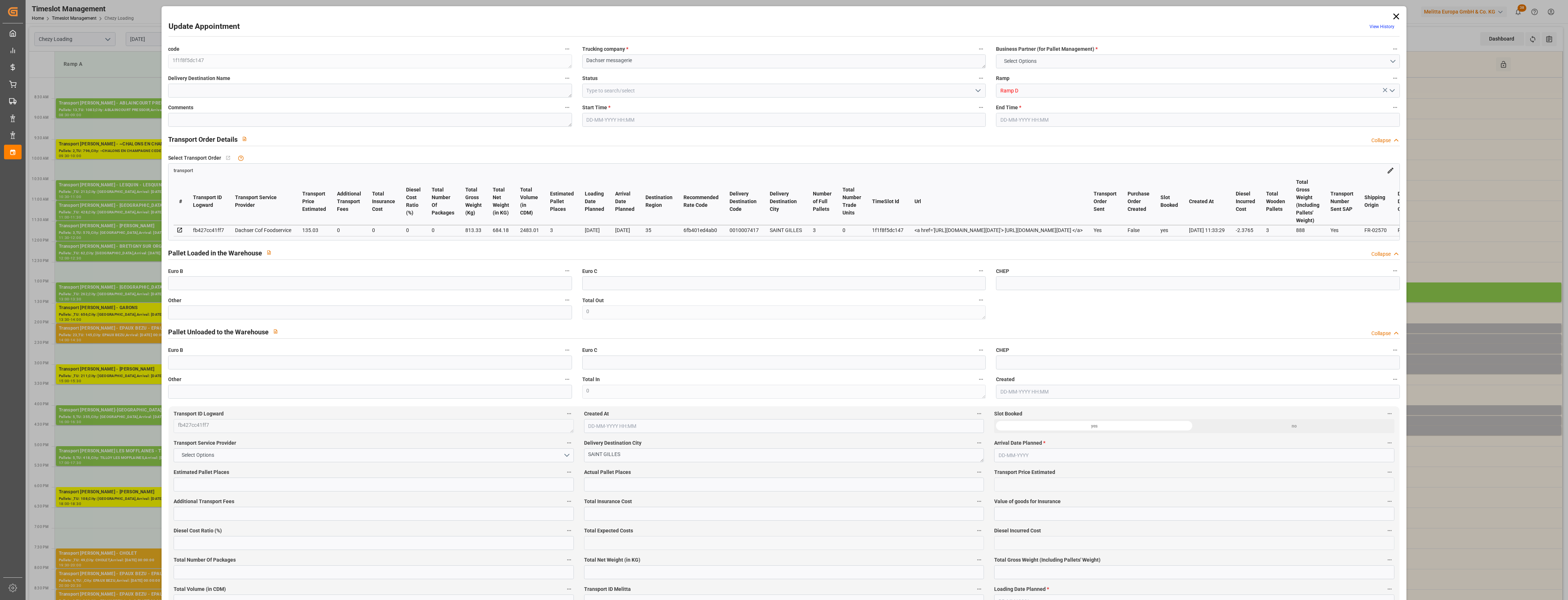
type input "101"
type input "813.33"
type input "0"
type input "4710.8598"
type input "0"
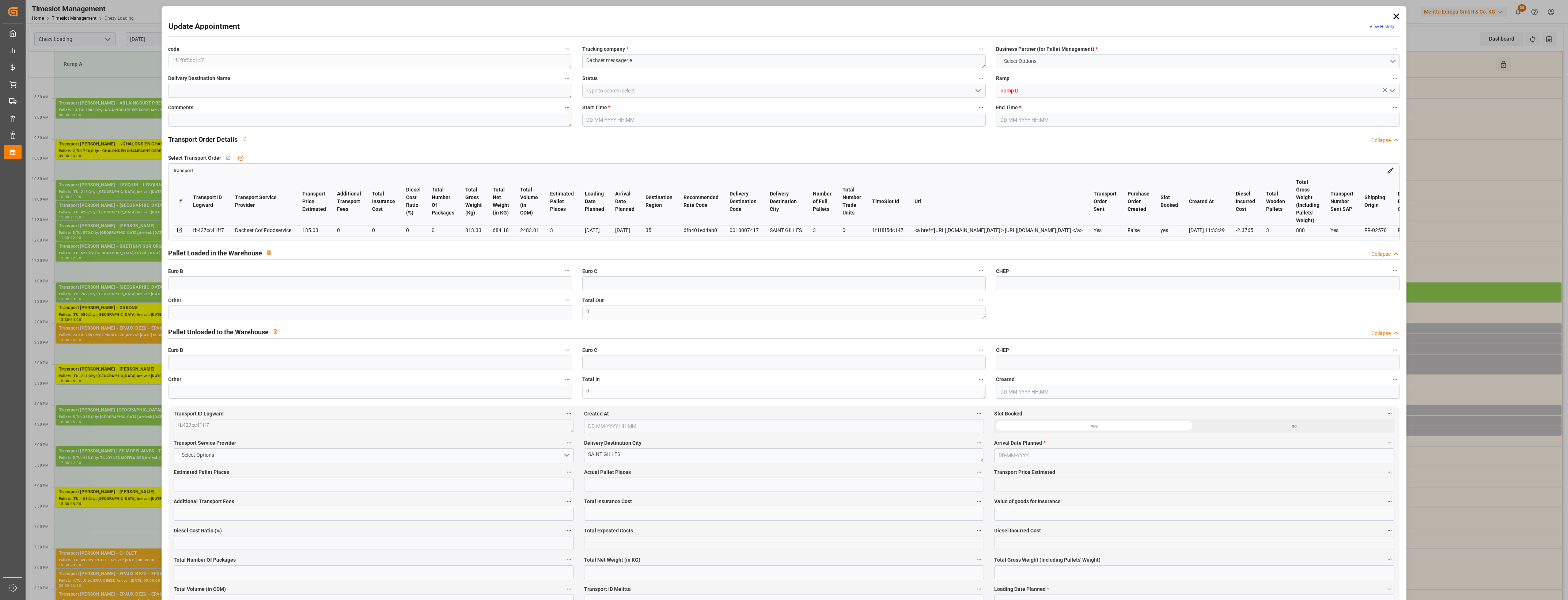
type input "0"
type input "21"
type input "35"
type input "[DATE] 16:15"
type input "[DATE] 16:30"
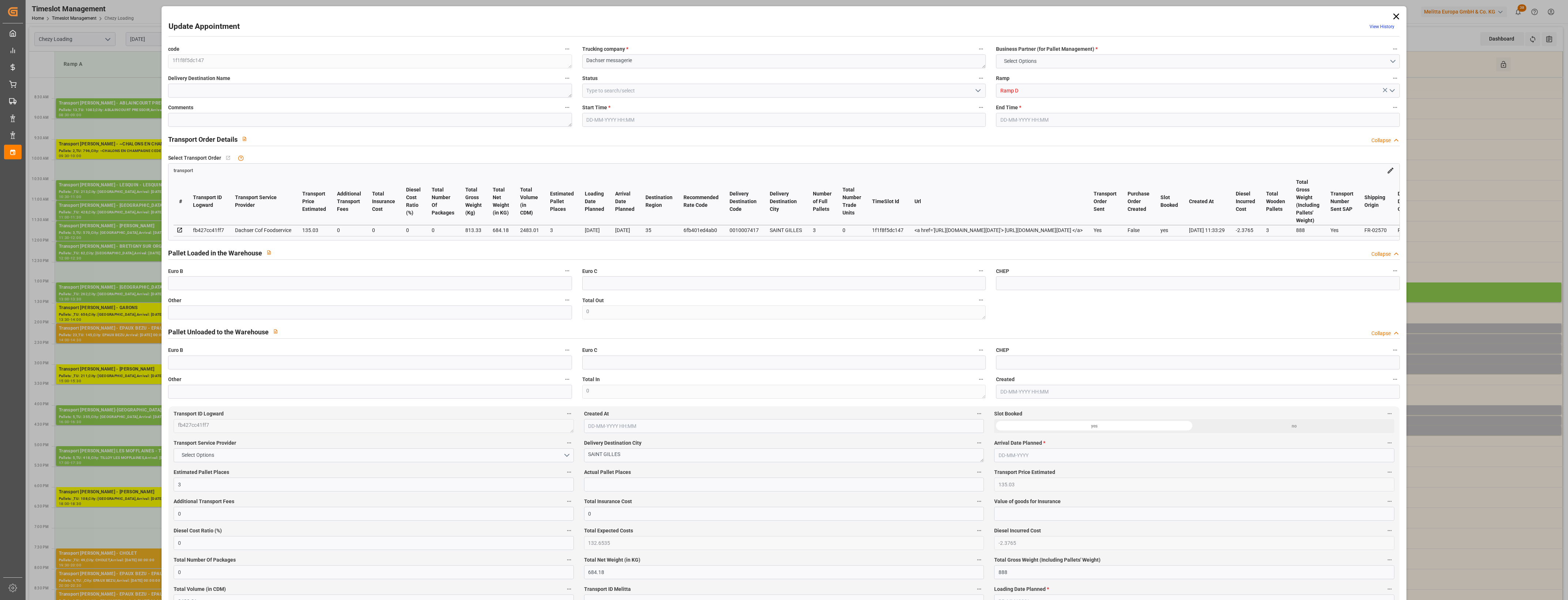
type input "[DATE] 12:41"
type input "[DATE] 11:33"
type input "[DATE]"
click at [1395, 18] on icon at bounding box center [1396, 16] width 10 height 10
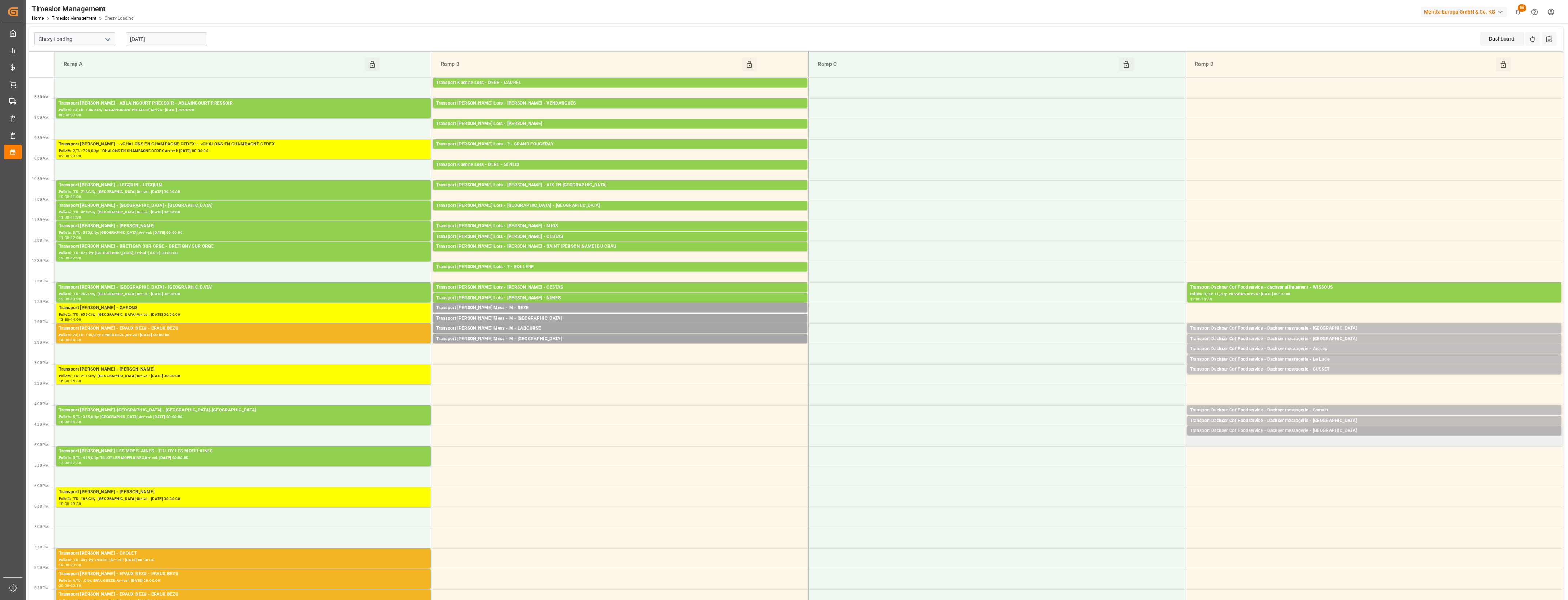
click at [1414, 435] on div "Pallets: 6,TU: 170,City: [GEOGRAPHIC_DATA],Arrival: [DATE] 00:00:00" at bounding box center [1374, 438] width 368 height 6
click at [1083, 462] on button "Open" at bounding box center [1091, 464] width 51 height 9
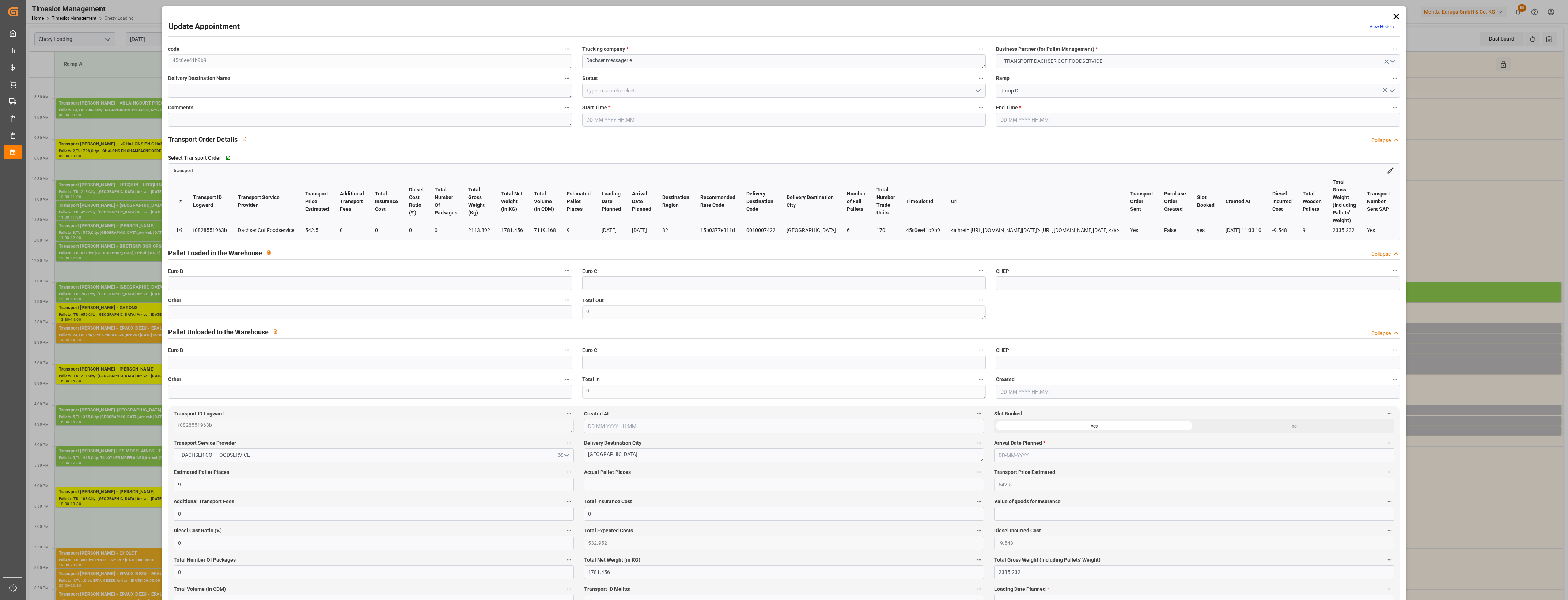
type input "[DATE] 16:30"
type input "[DATE] 16:45"
type input "[DATE] 12:39"
type input "[DATE] 11:33"
type input "[DATE]"
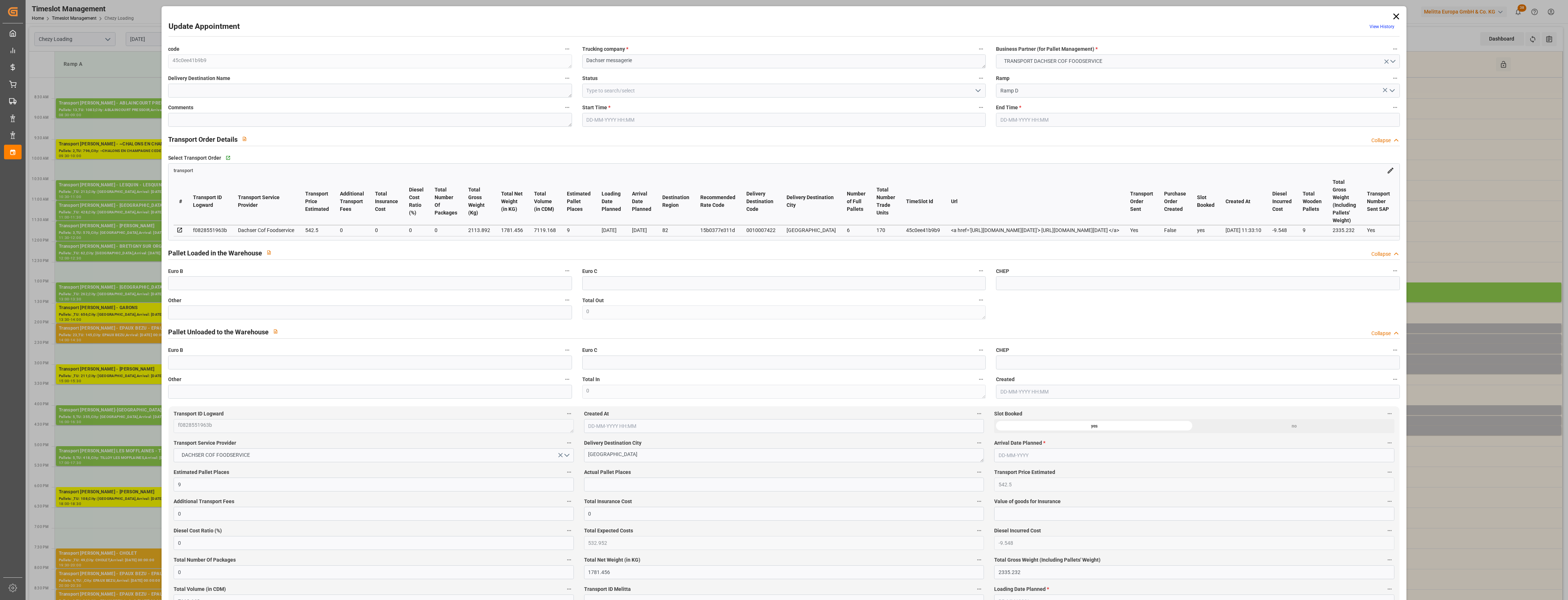
type input "[DATE]"
click at [1393, 13] on icon at bounding box center [1396, 16] width 10 height 10
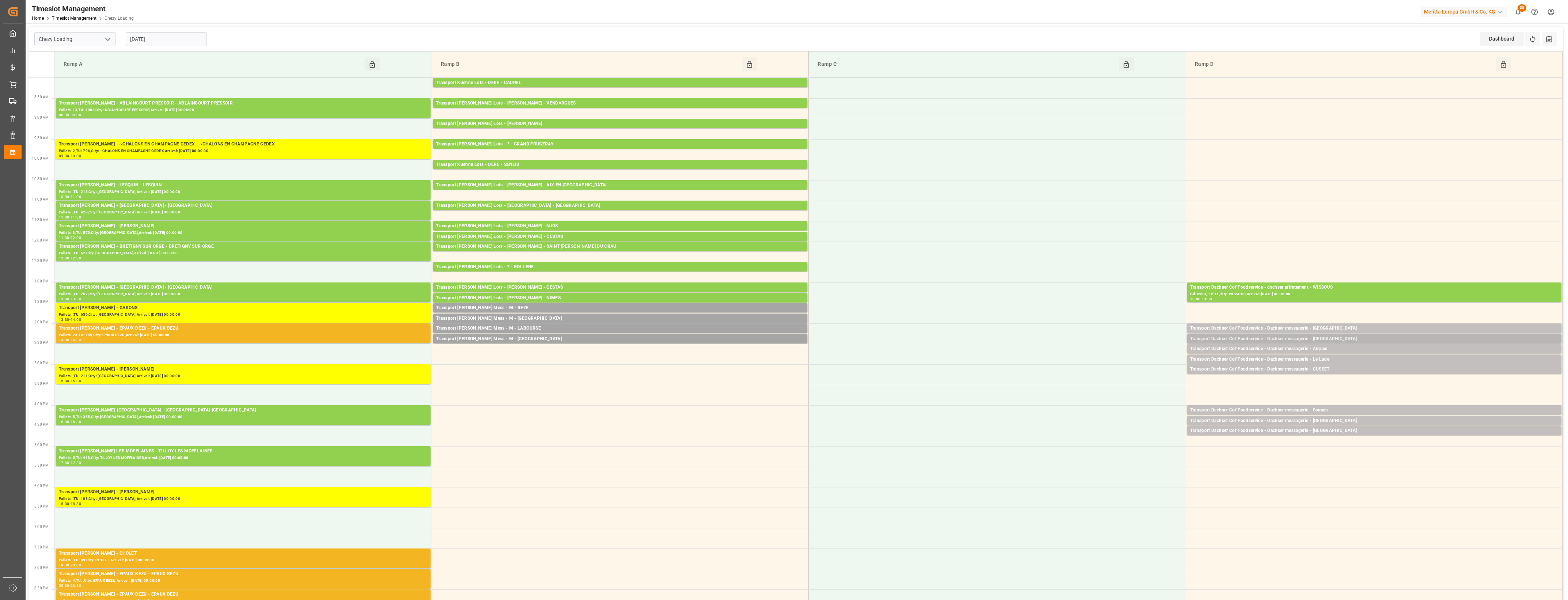
click at [1340, 339] on div "Transport Dachser Cof Foodservice - Dachser messagerie - [GEOGRAPHIC_DATA]" at bounding box center [1374, 339] width 368 height 7
click at [1108, 361] on button "Open" at bounding box center [1091, 361] width 51 height 9
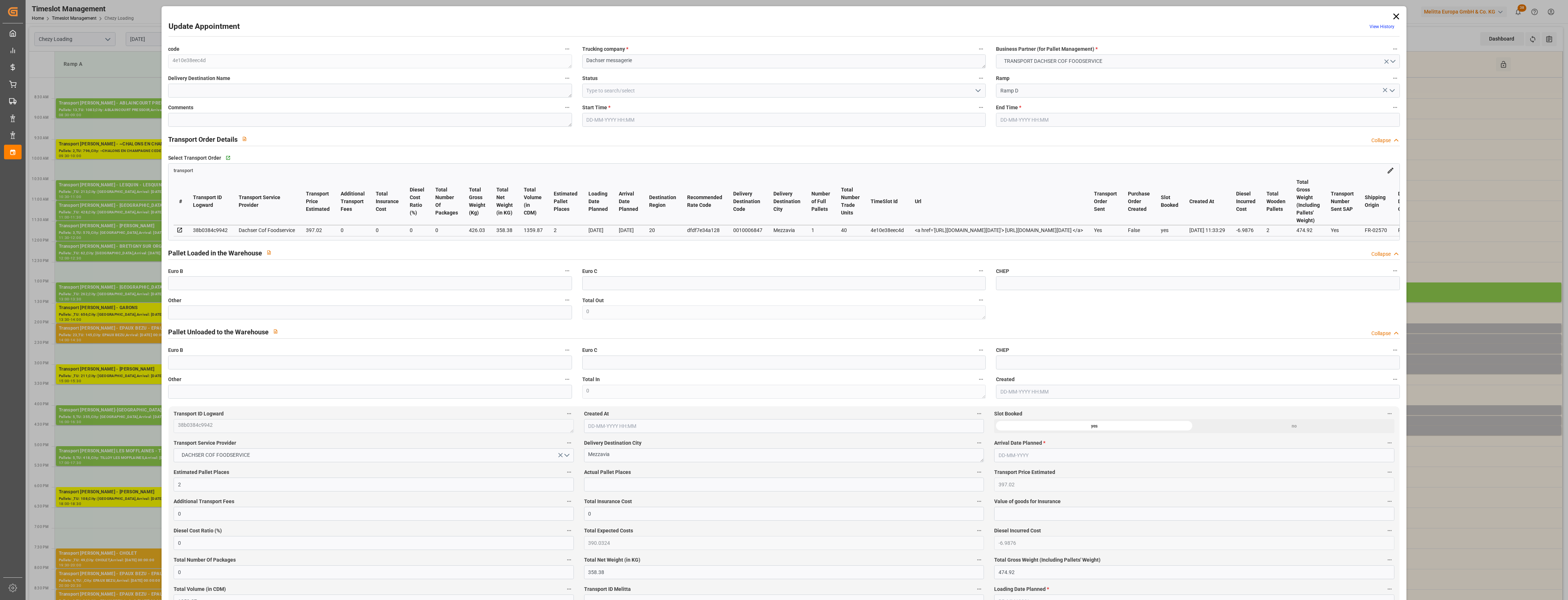
type input "[DATE] 14:15"
type input "[DATE] 14:30"
type input "[DATE] 12:35"
type input "[DATE] 11:33"
type input "[DATE]"
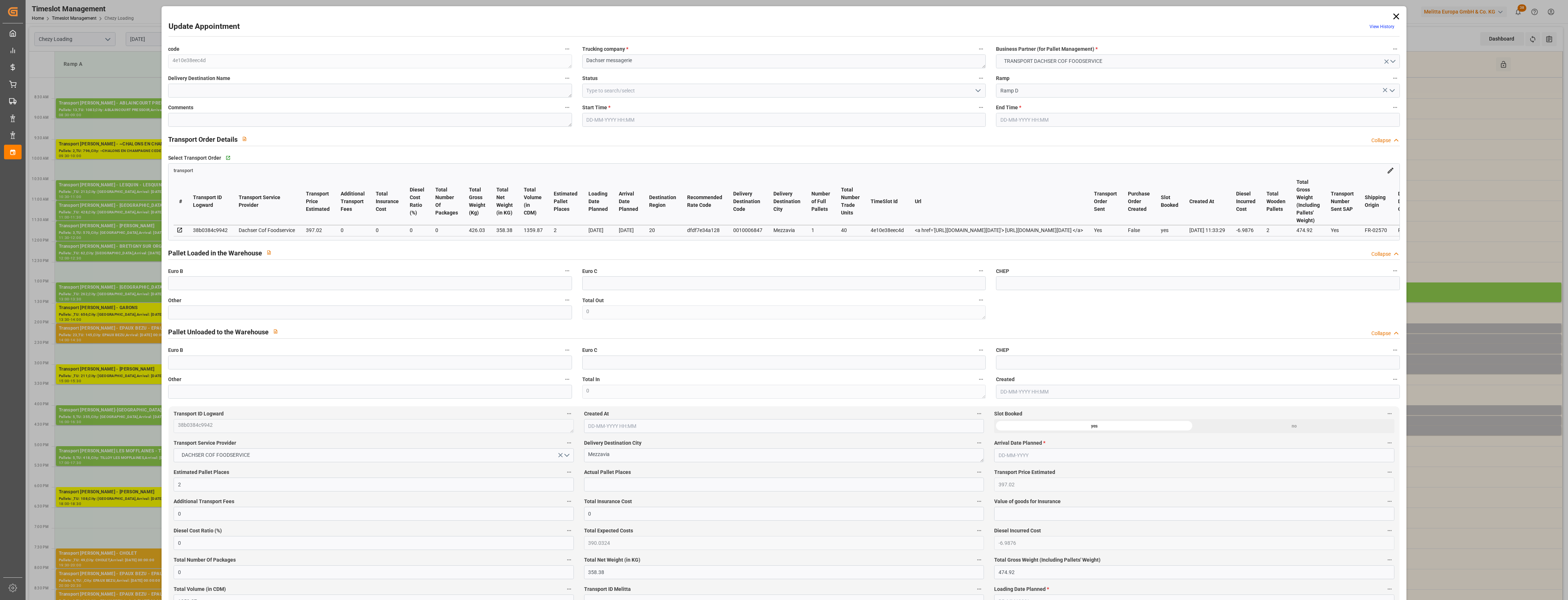
type input "[DATE]"
click at [1396, 15] on icon at bounding box center [1396, 16] width 10 height 10
